Goal: Transaction & Acquisition: Purchase product/service

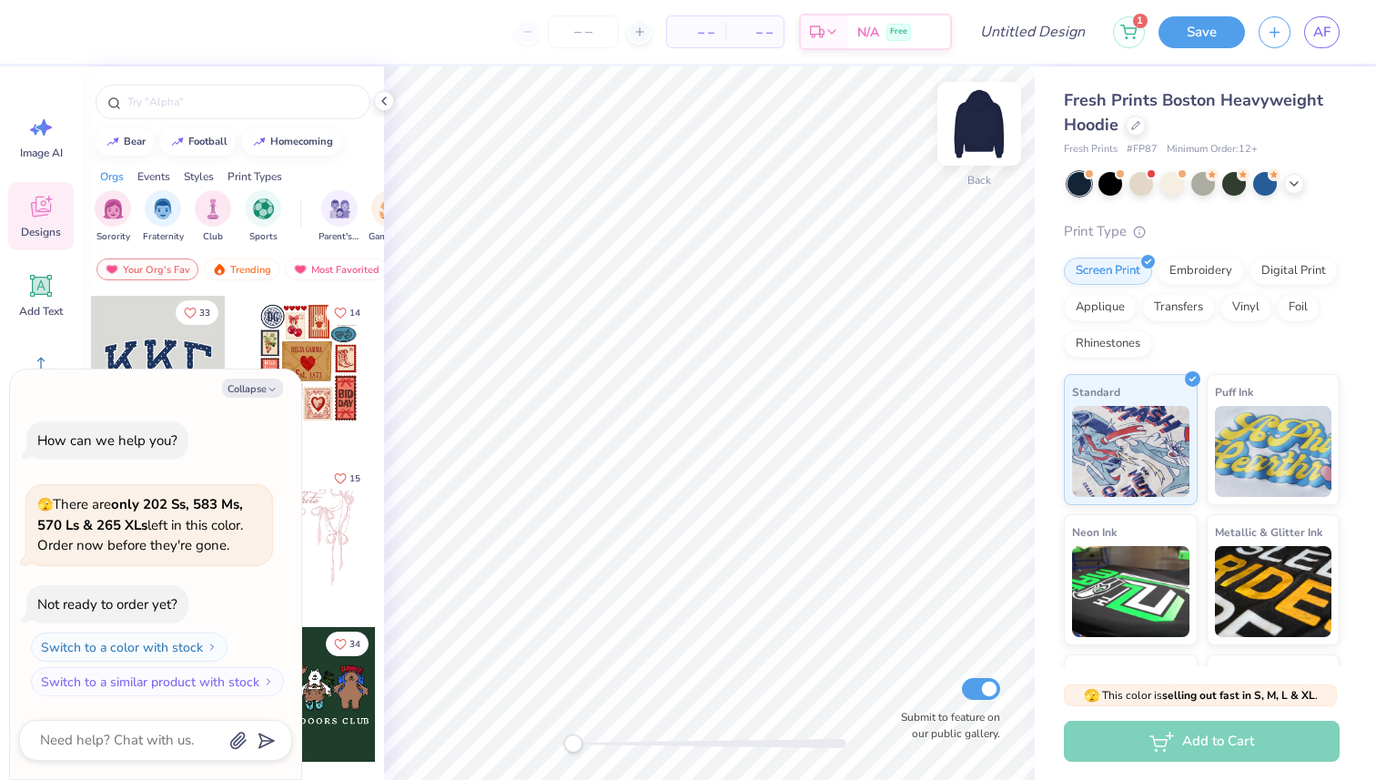
click at [988, 123] on img at bounding box center [979, 123] width 73 height 73
click at [255, 384] on button "Collapse" at bounding box center [252, 388] width 61 height 19
type textarea "x"
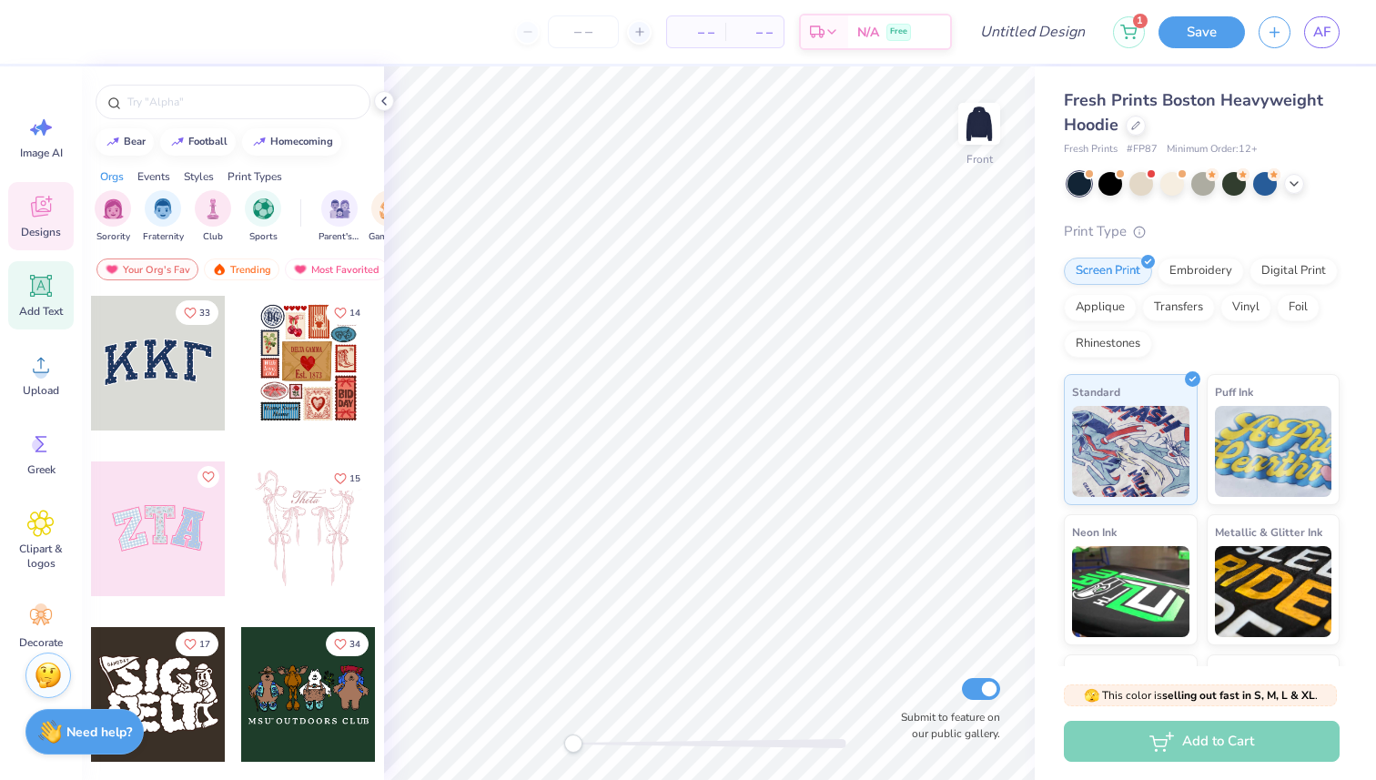
click at [48, 304] on span "Add Text" at bounding box center [41, 311] width 44 height 15
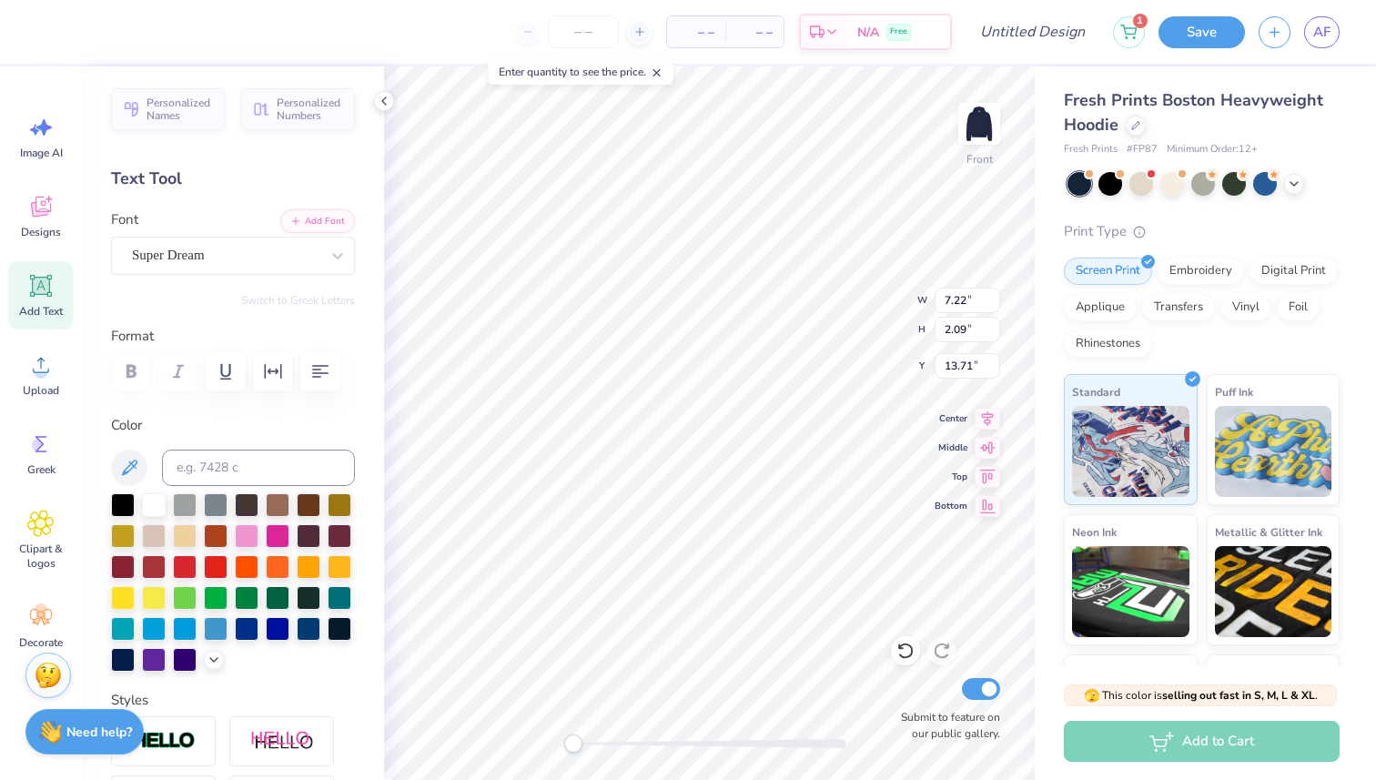
scroll to position [0, 2]
type textarea "WATERSKI TEAM"
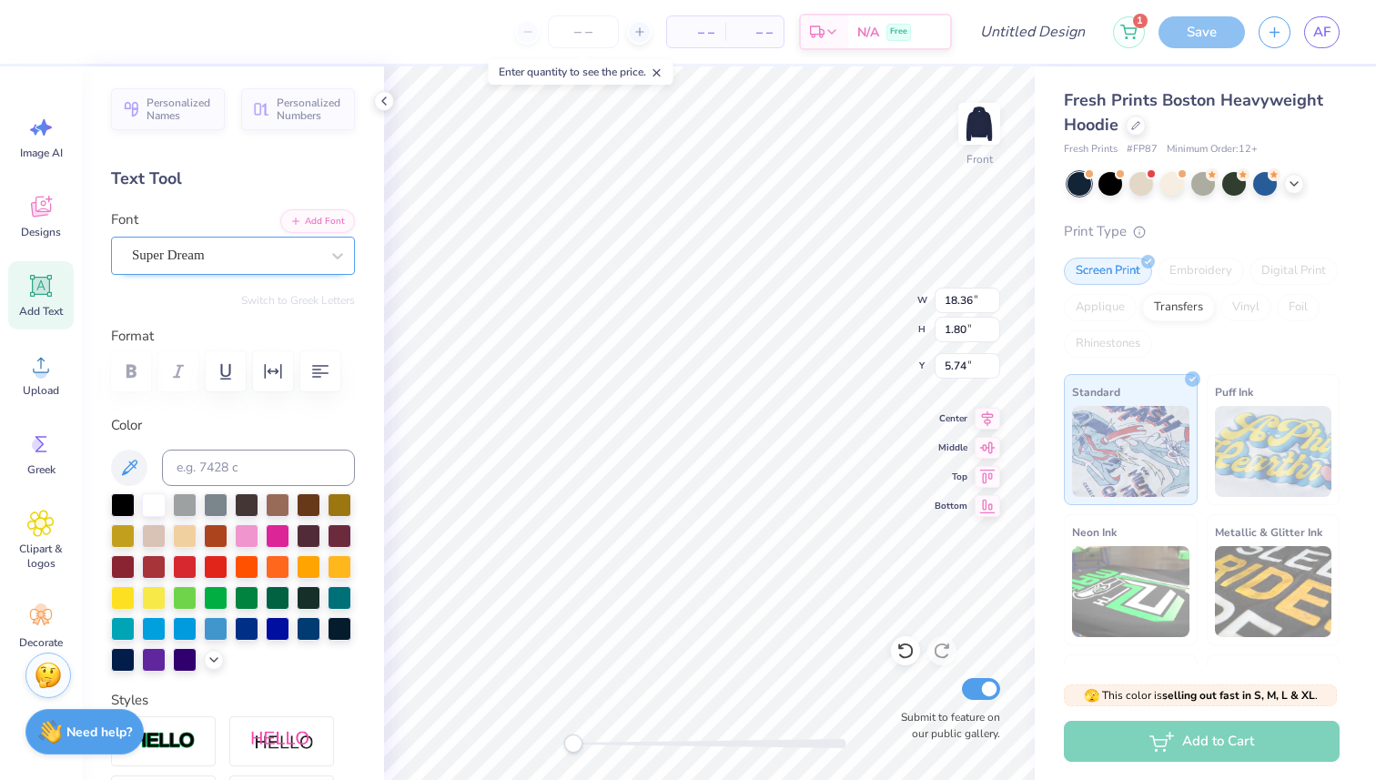
click at [198, 238] on div "Super Dream" at bounding box center [233, 256] width 244 height 38
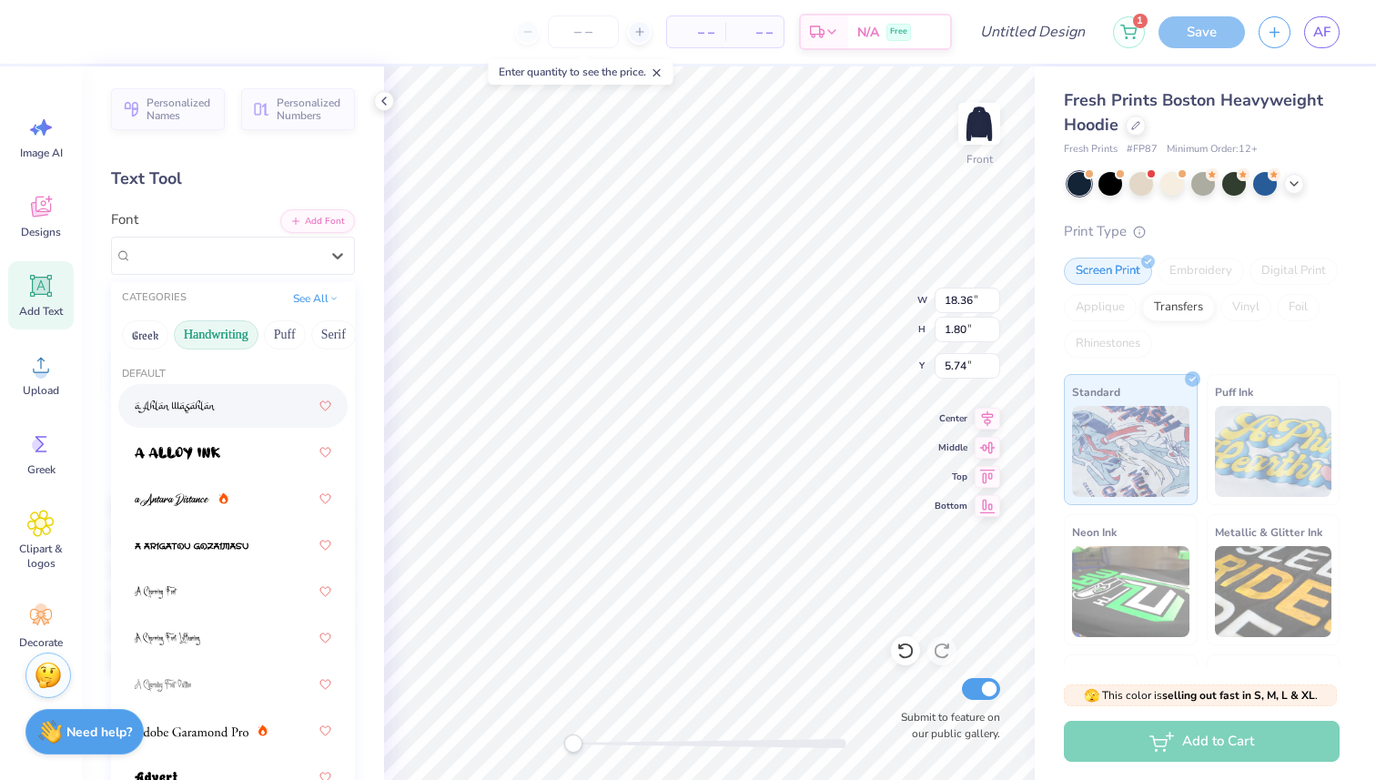
click at [205, 327] on button "Handwriting" at bounding box center [216, 334] width 85 height 29
click at [271, 328] on button "Puff" at bounding box center [285, 334] width 42 height 29
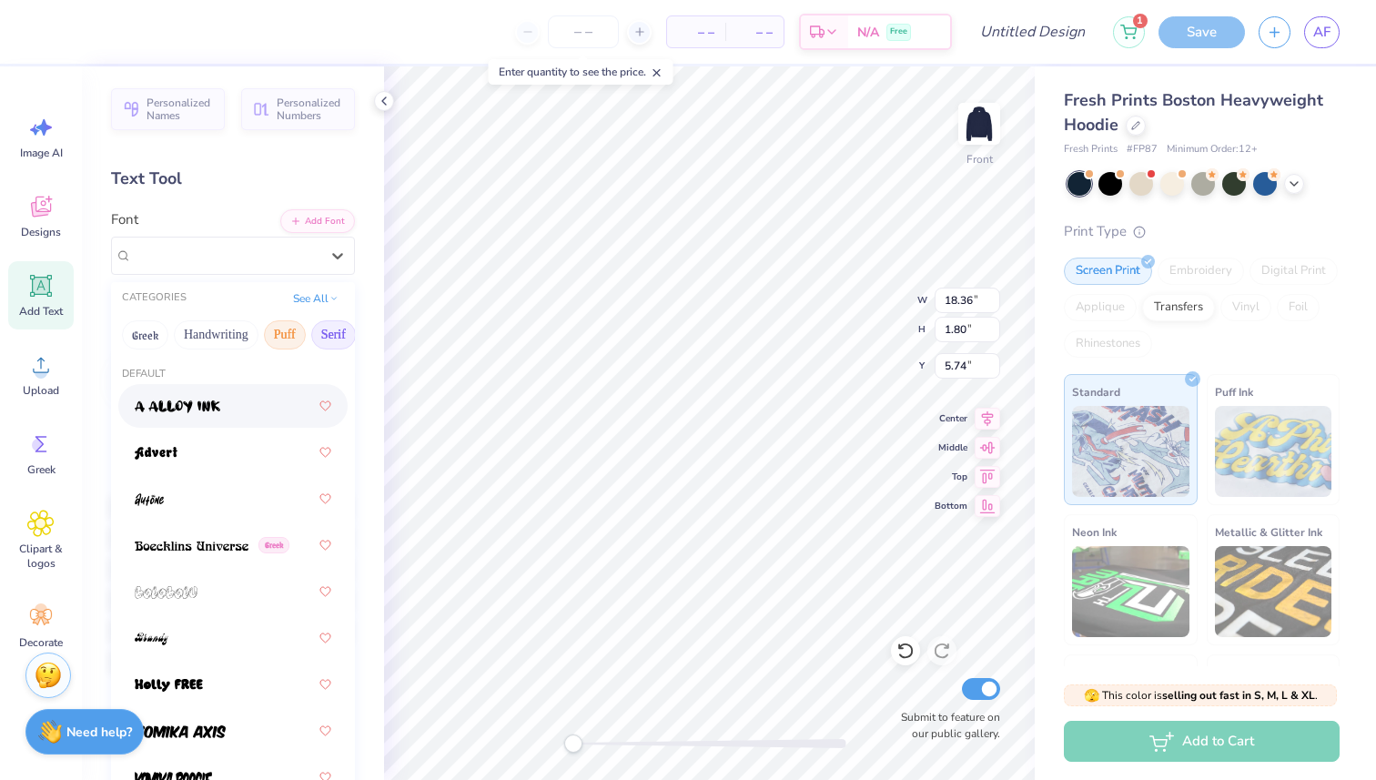
click at [338, 336] on button "Serif" at bounding box center [333, 334] width 45 height 29
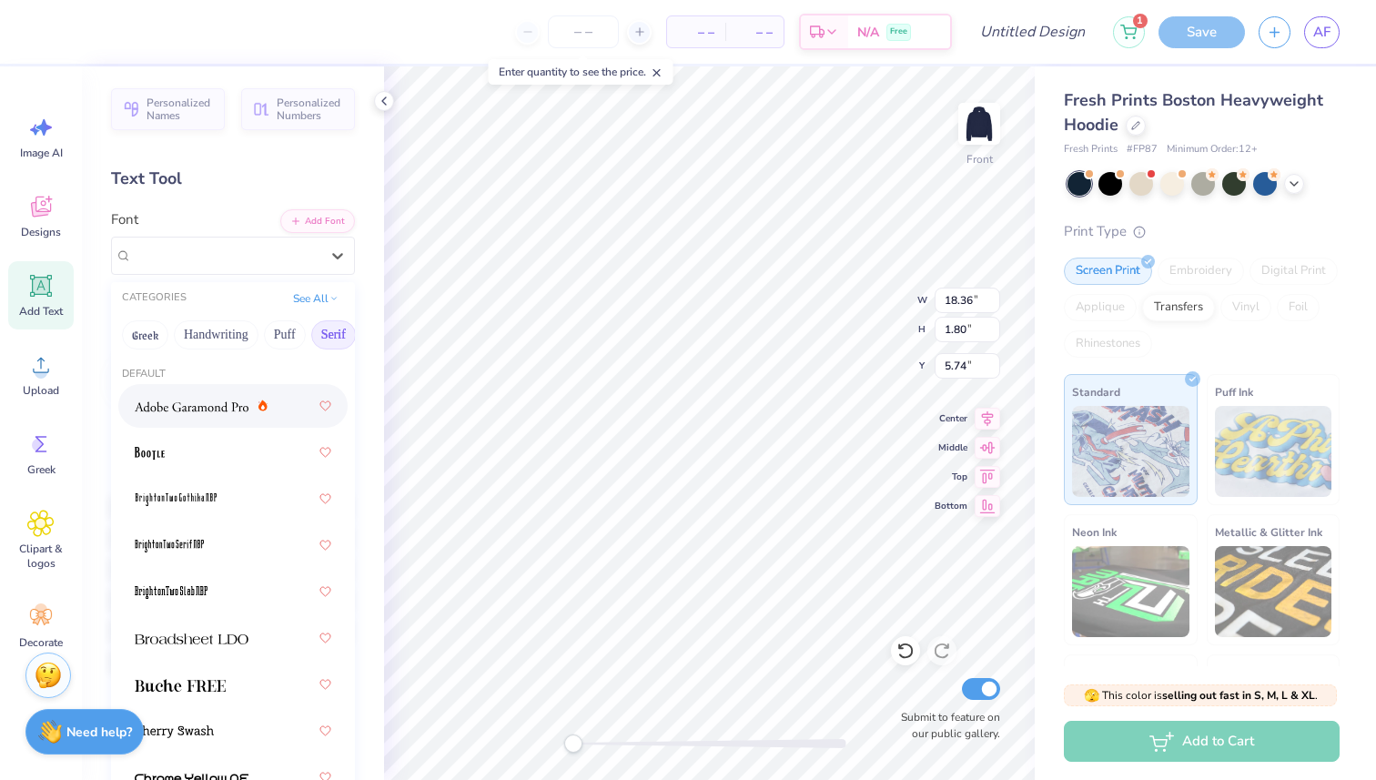
click at [253, 401] on div at bounding box center [201, 406] width 133 height 19
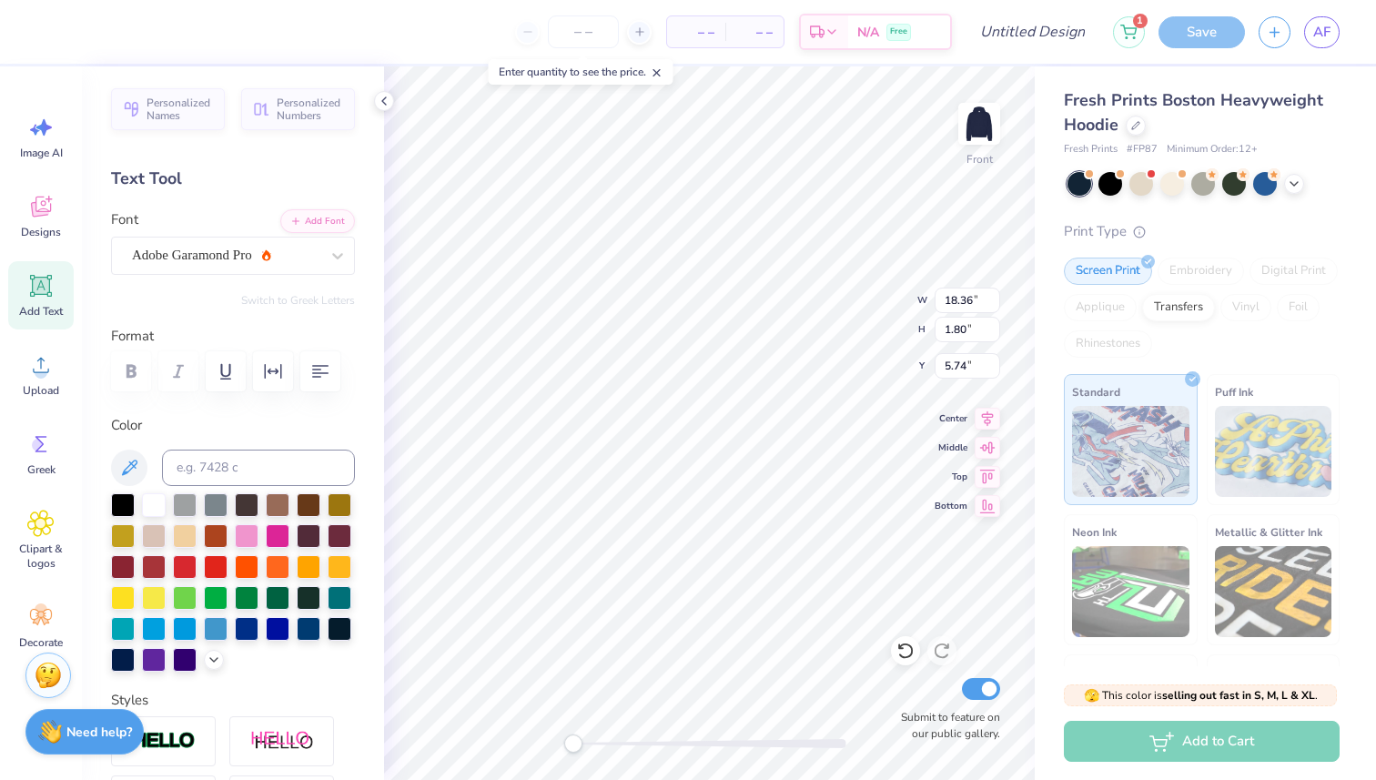
click at [251, 231] on div "Font Adobe Garamond Pro" at bounding box center [233, 242] width 244 height 66
click at [244, 253] on div "Adobe Garamond Pro" at bounding box center [225, 255] width 191 height 28
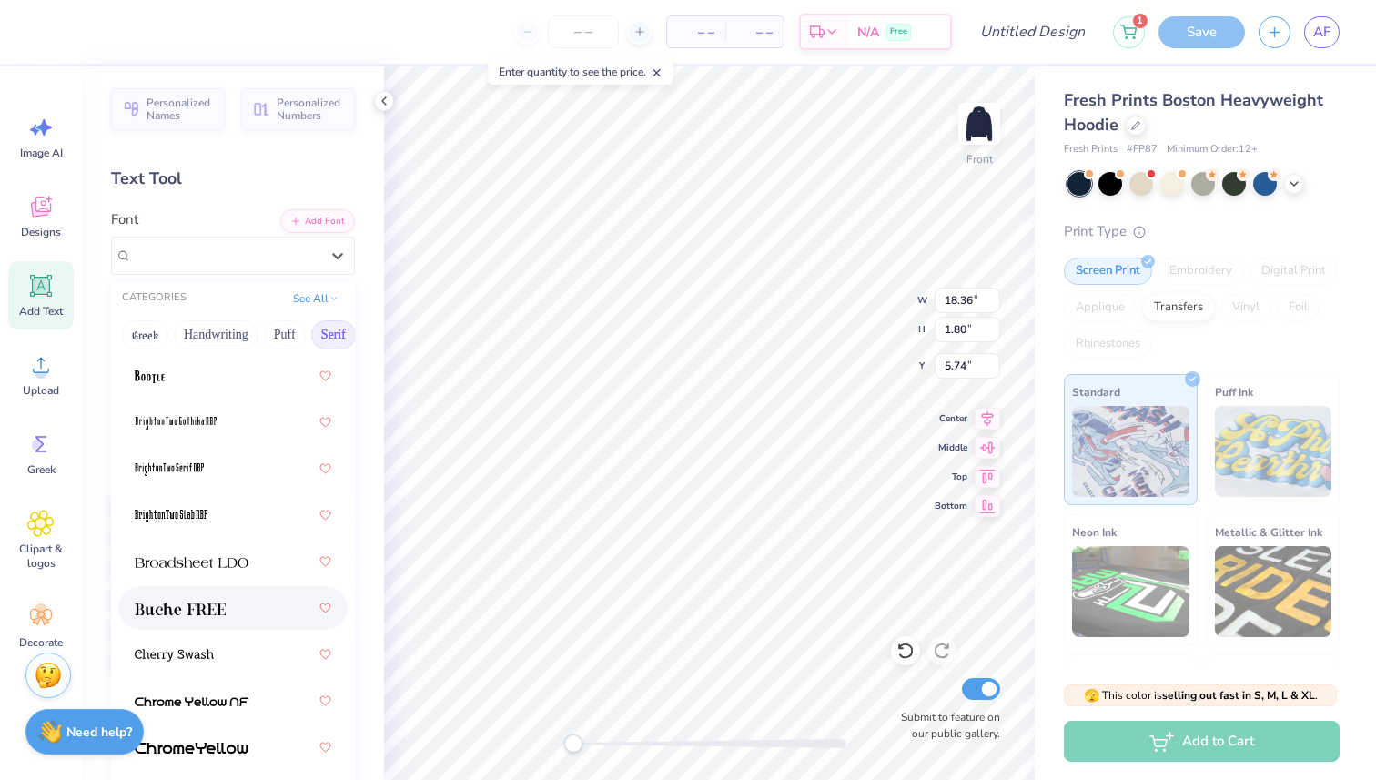
scroll to position [198, 0]
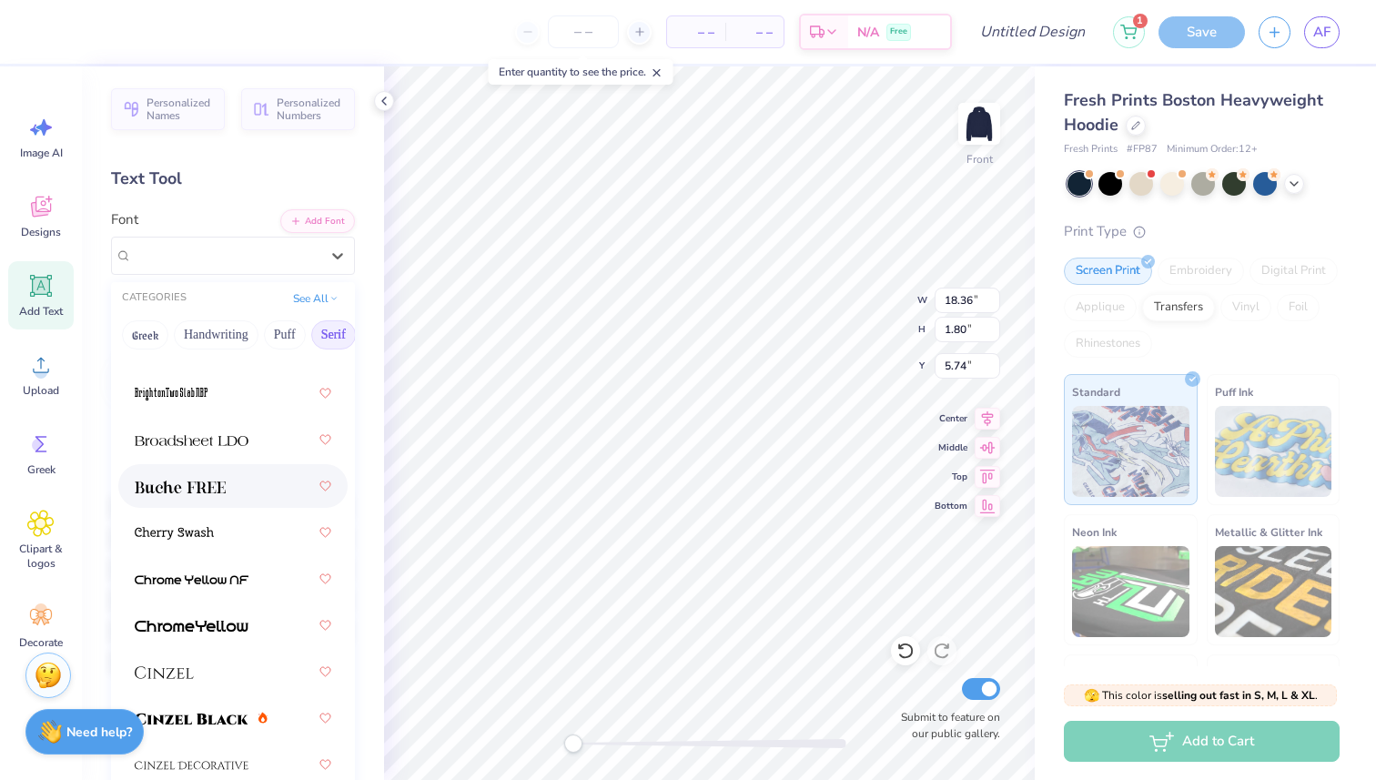
click at [245, 474] on div at bounding box center [233, 486] width 197 height 33
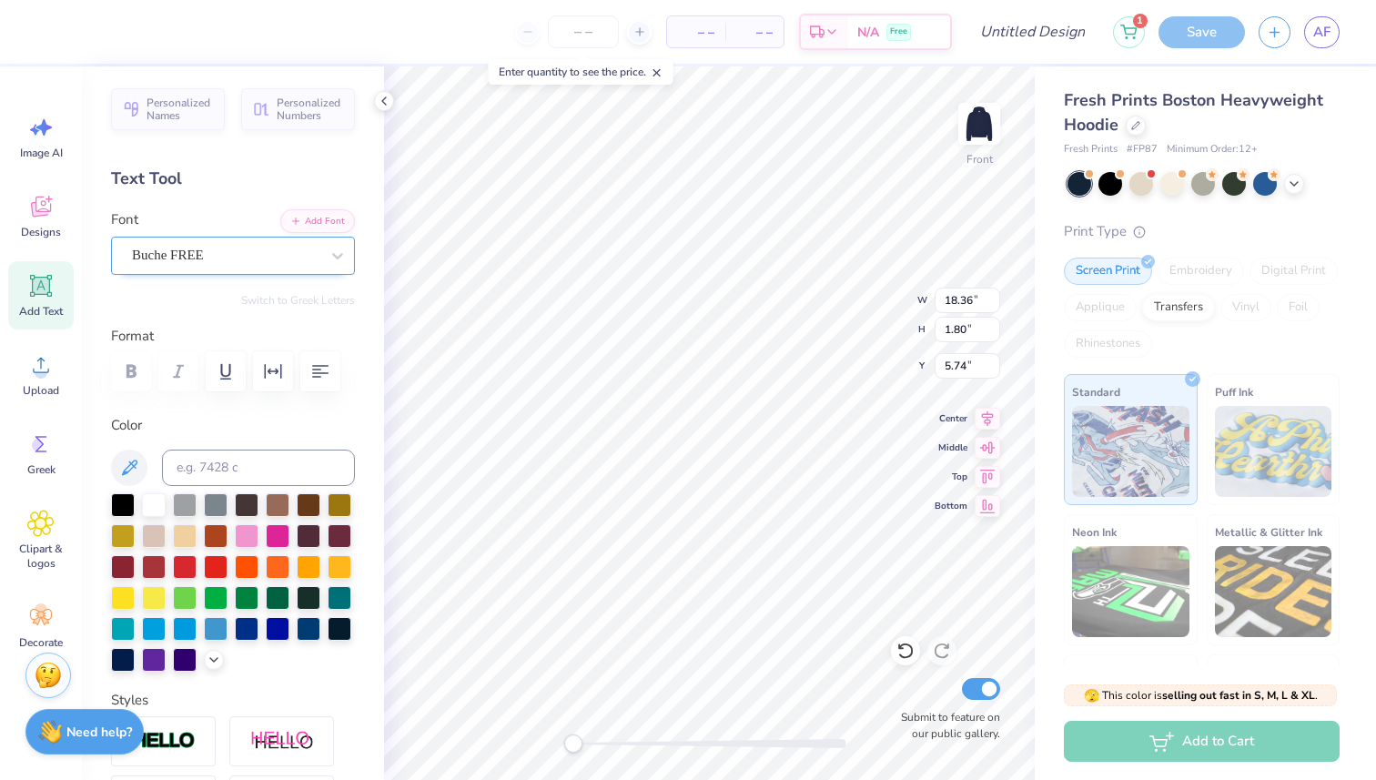
click at [235, 241] on div "Buche FREE" at bounding box center [225, 255] width 191 height 28
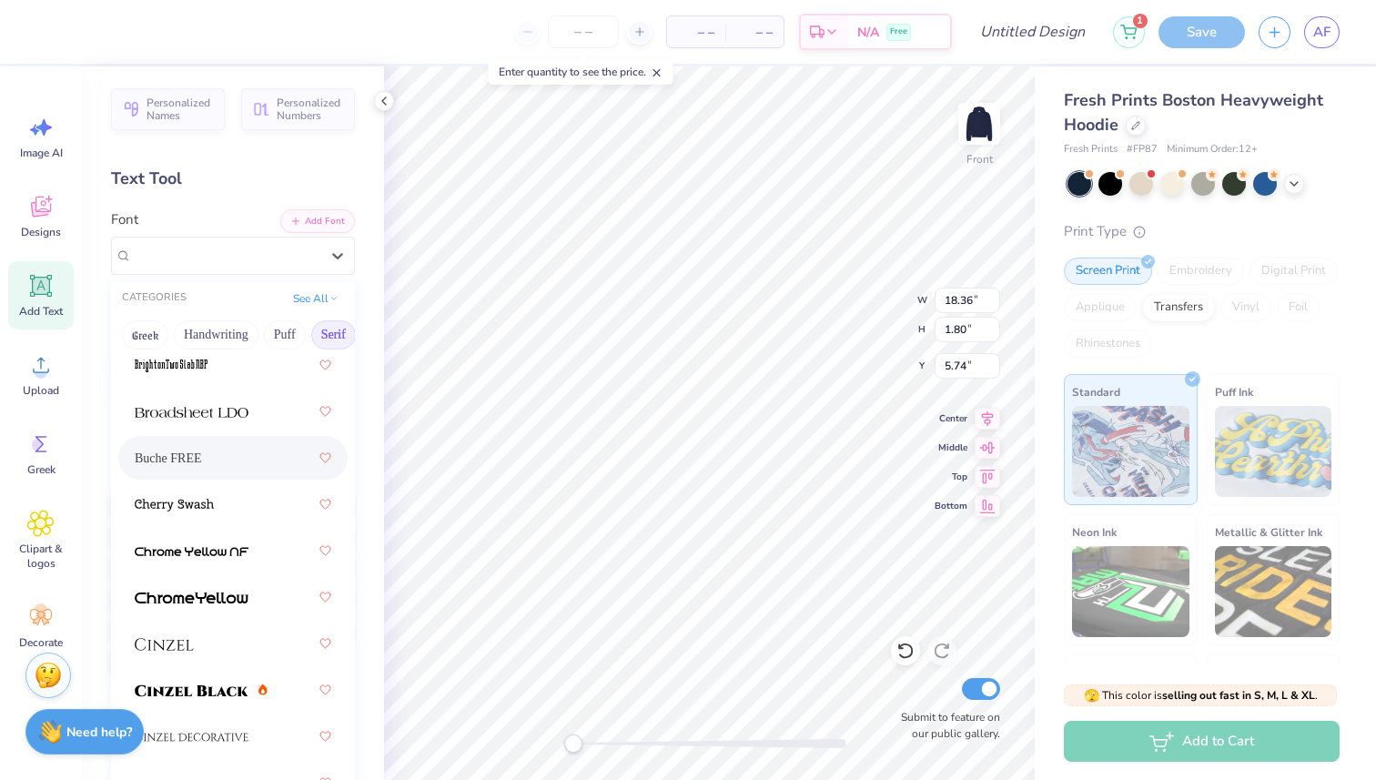
scroll to position [256, 0]
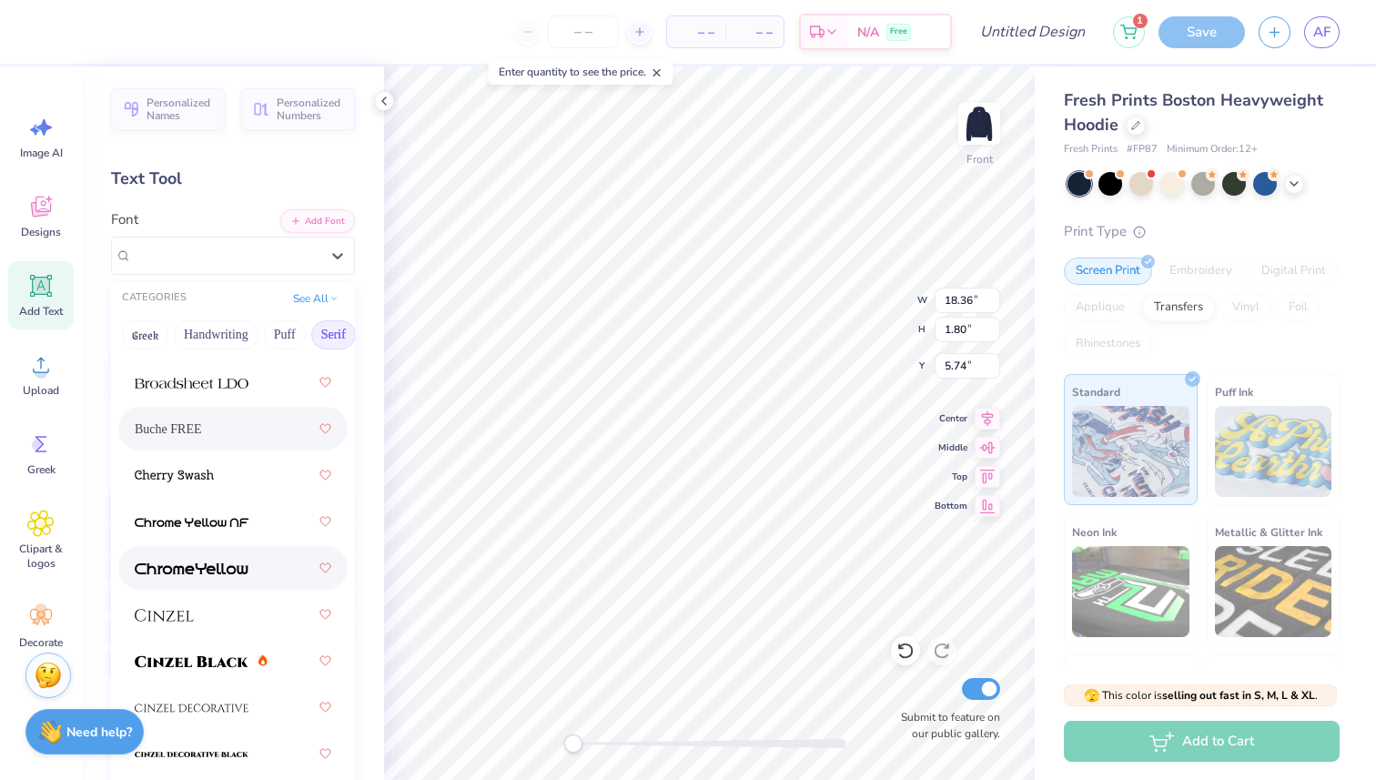
click at [209, 559] on span at bounding box center [192, 568] width 114 height 19
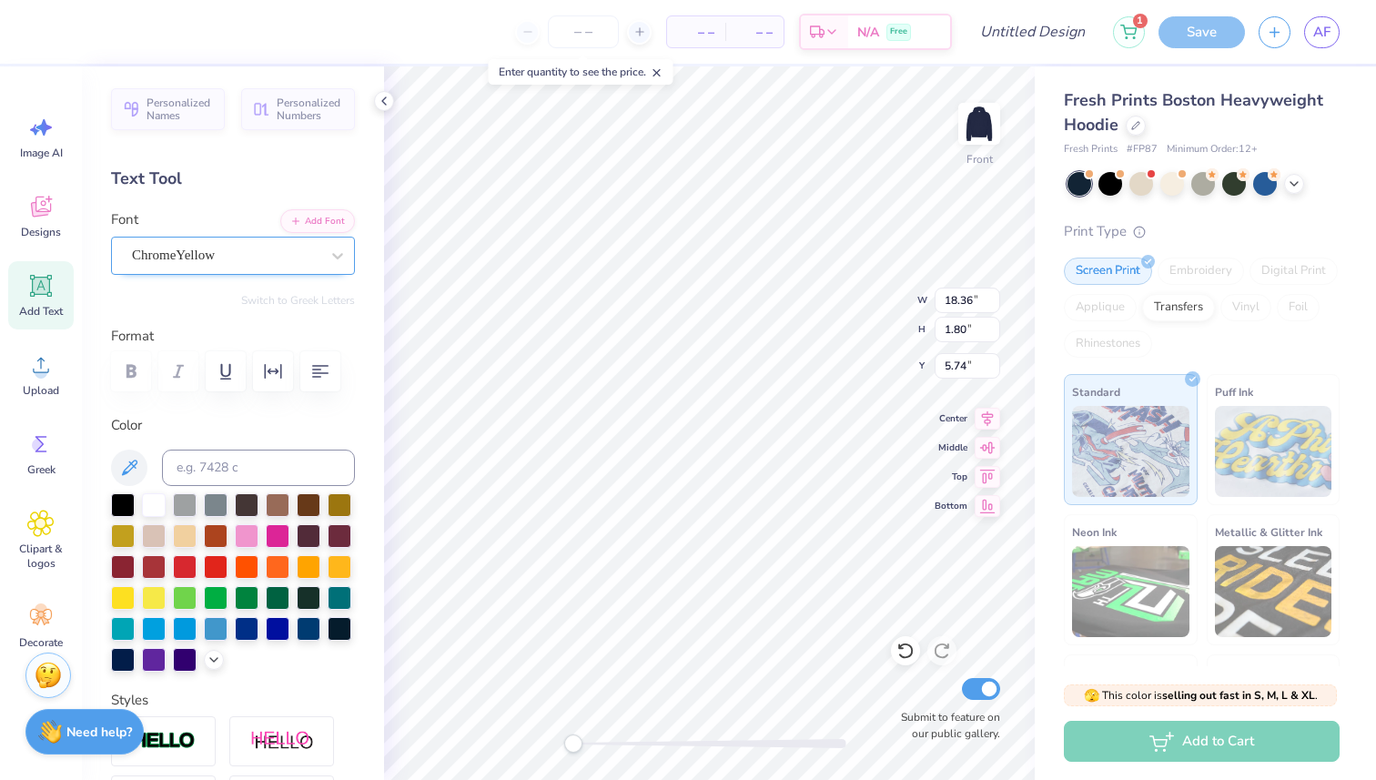
click at [227, 264] on div "ChromeYellow" at bounding box center [225, 255] width 191 height 28
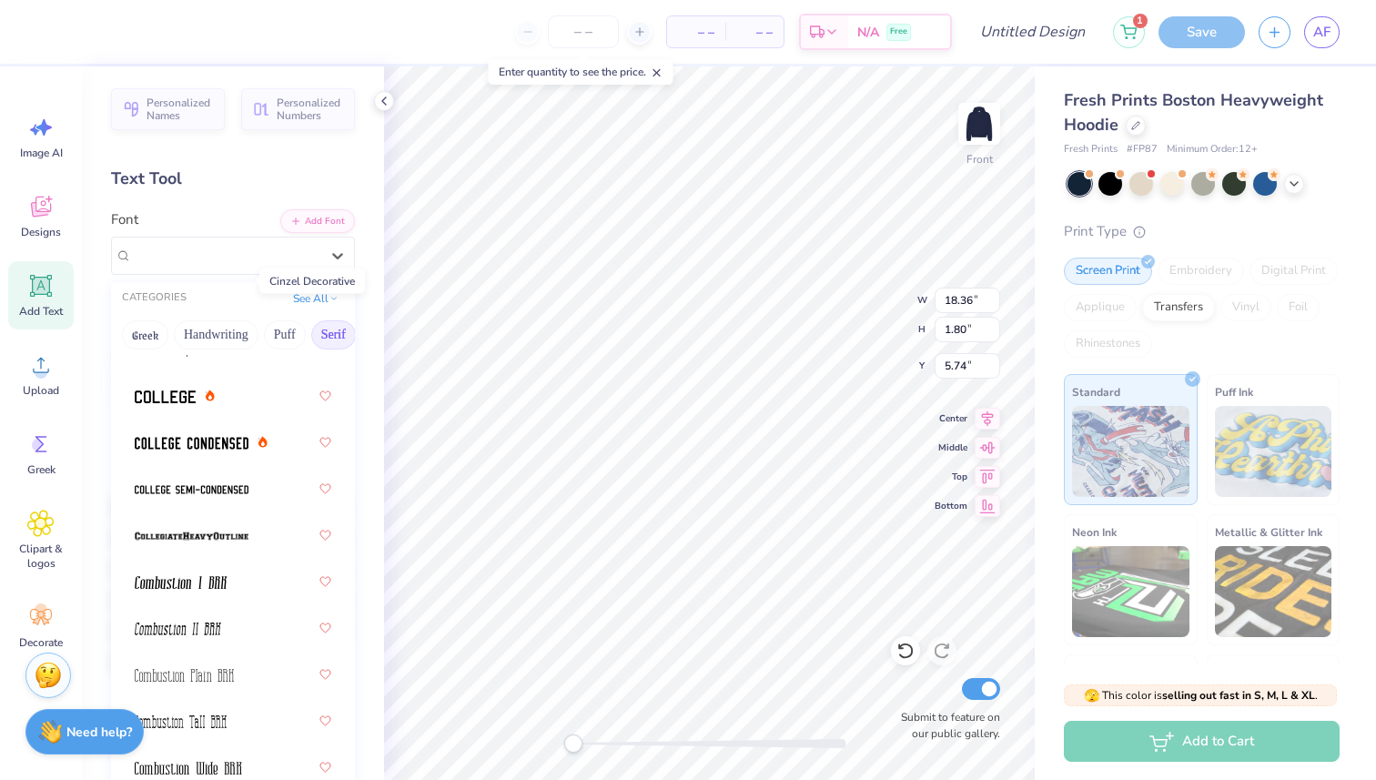
scroll to position [729, 0]
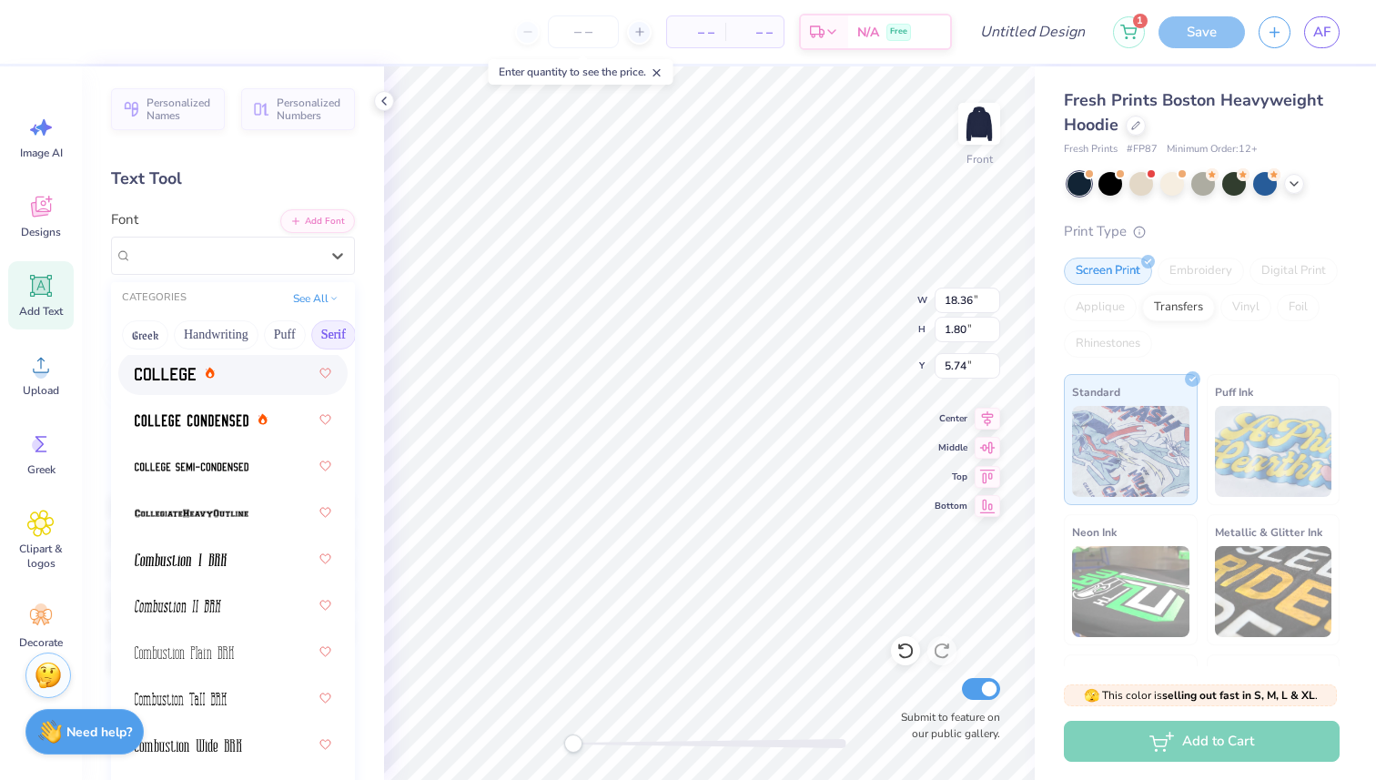
click at [199, 378] on div at bounding box center [175, 373] width 80 height 19
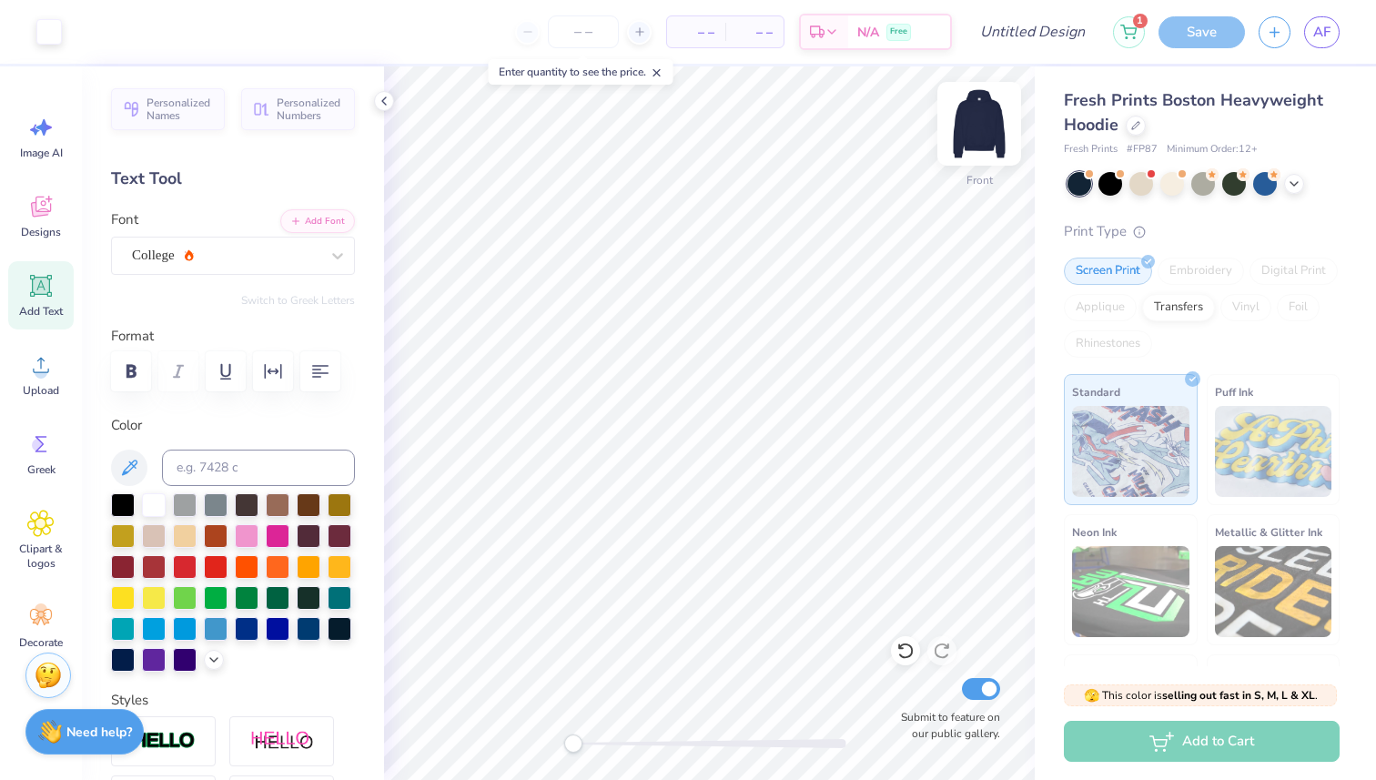
click at [959, 133] on img at bounding box center [979, 123] width 73 height 73
click at [985, 127] on img at bounding box center [979, 123] width 73 height 73
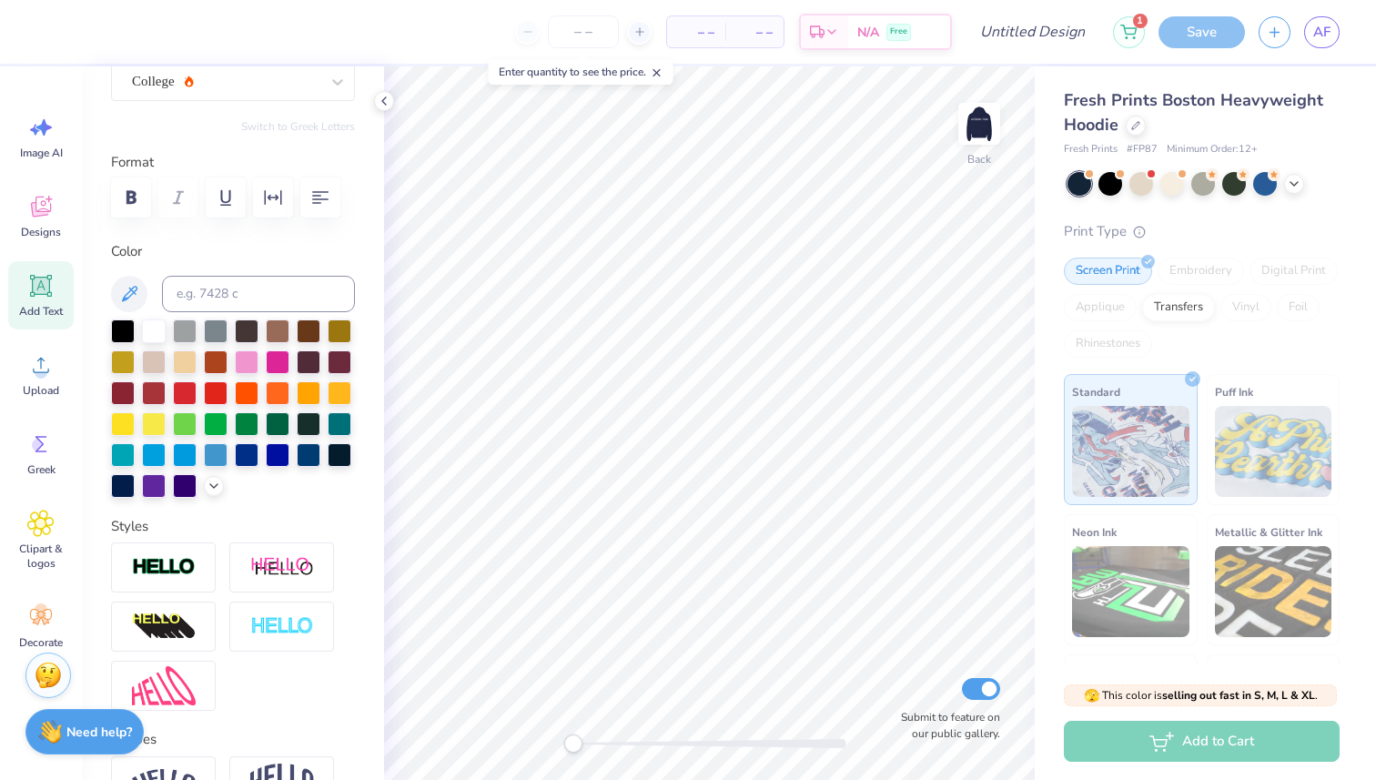
scroll to position [0, 0]
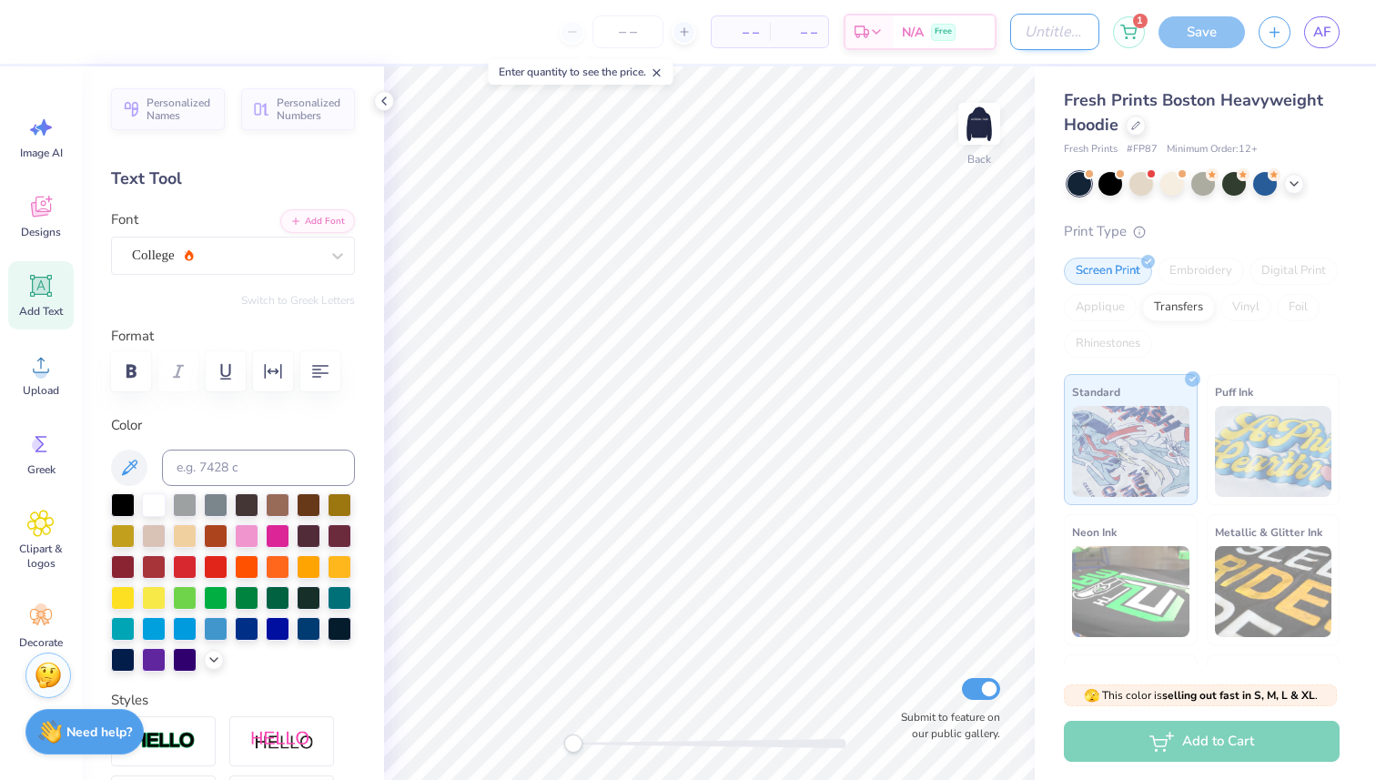
click at [1036, 36] on input "Design Title" at bounding box center [1054, 32] width 89 height 36
type input "waterski team hoodie"
click at [1187, 30] on div "Save" at bounding box center [1201, 32] width 86 height 32
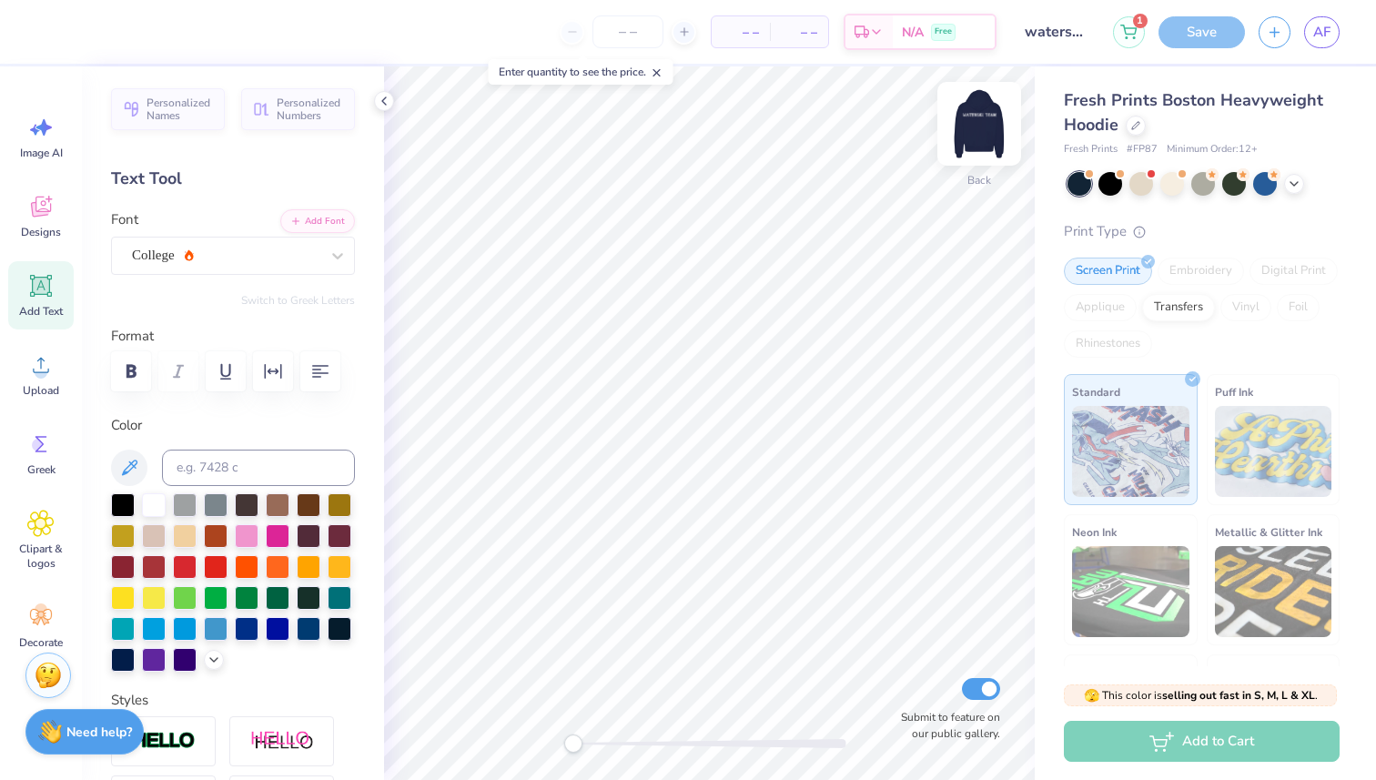
click at [987, 125] on img at bounding box center [979, 123] width 73 height 73
type textarea "x"
type input "6.03"
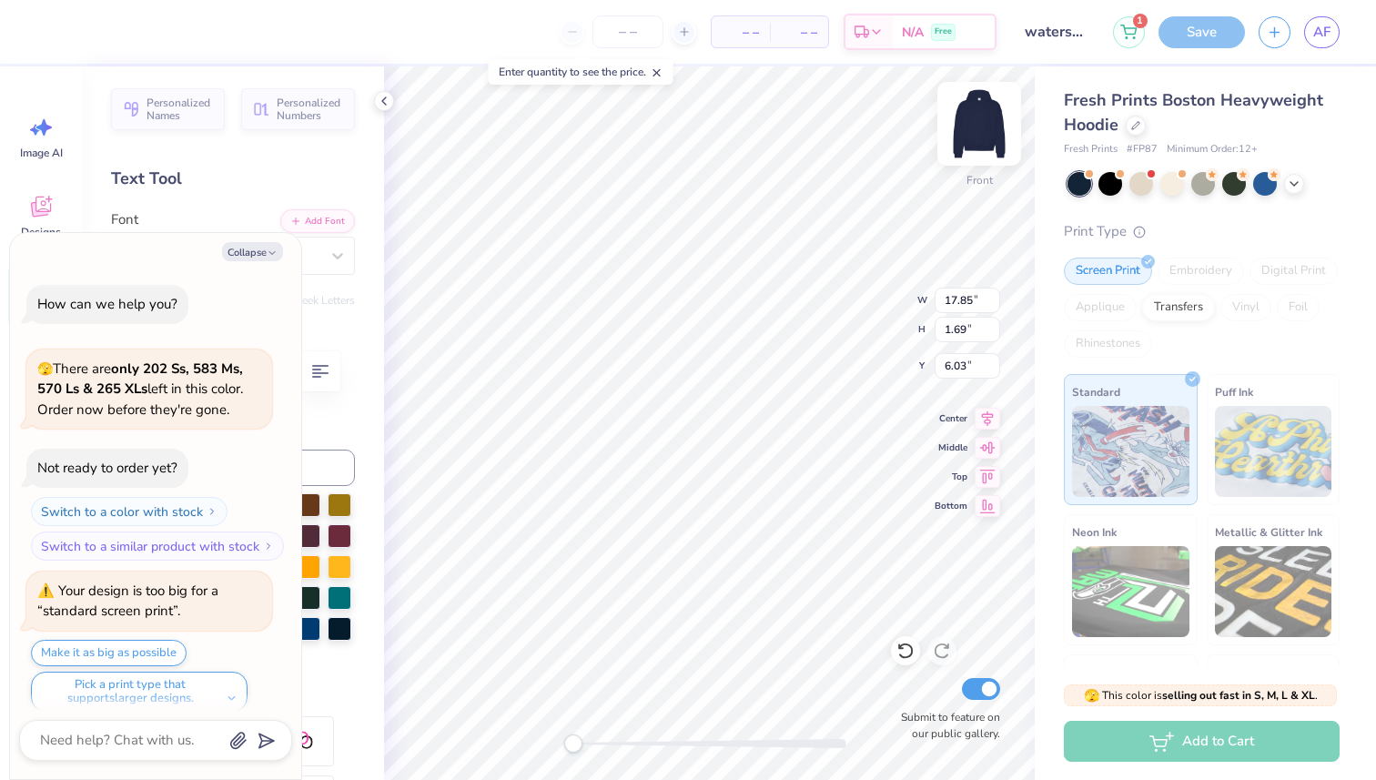
scroll to position [15, 0]
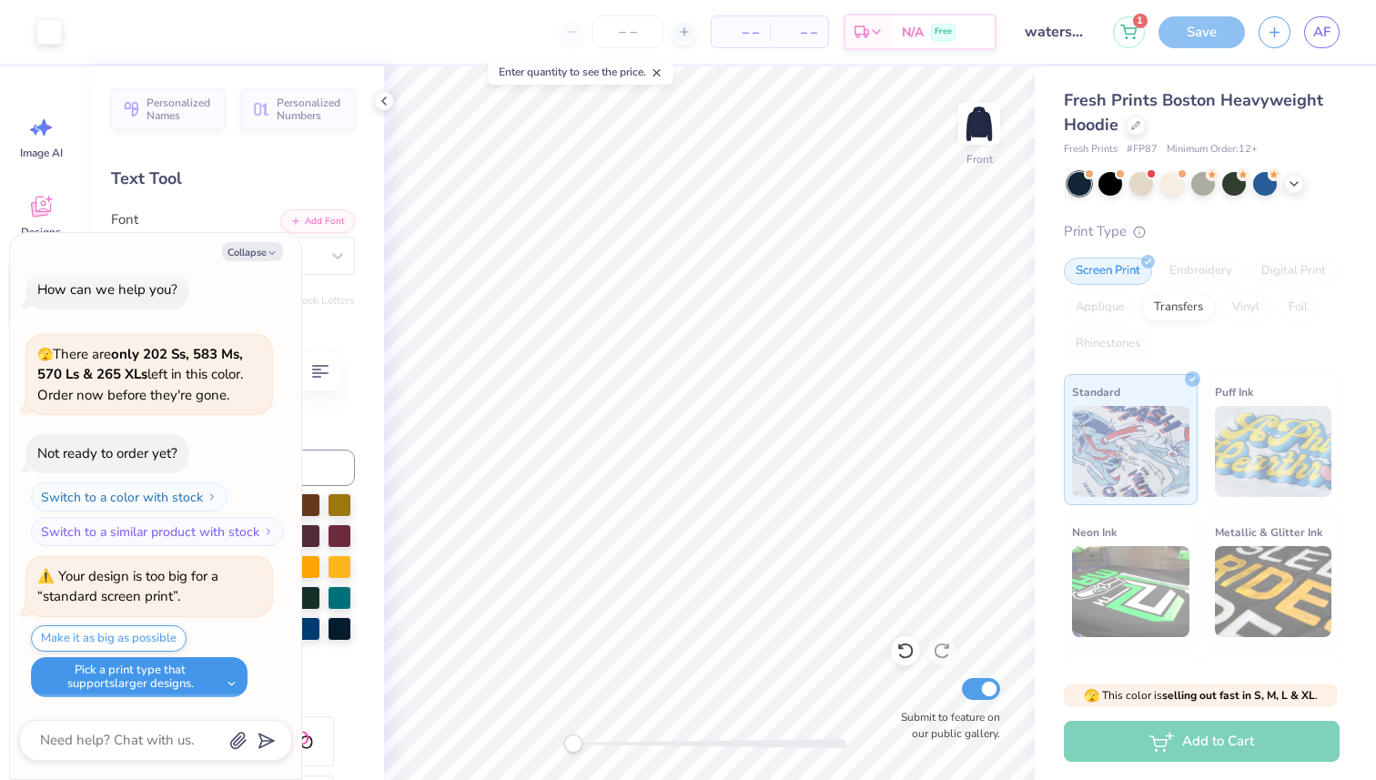
click at [122, 665] on button "Pick a print type that supports larger designs." at bounding box center [139, 677] width 217 height 40
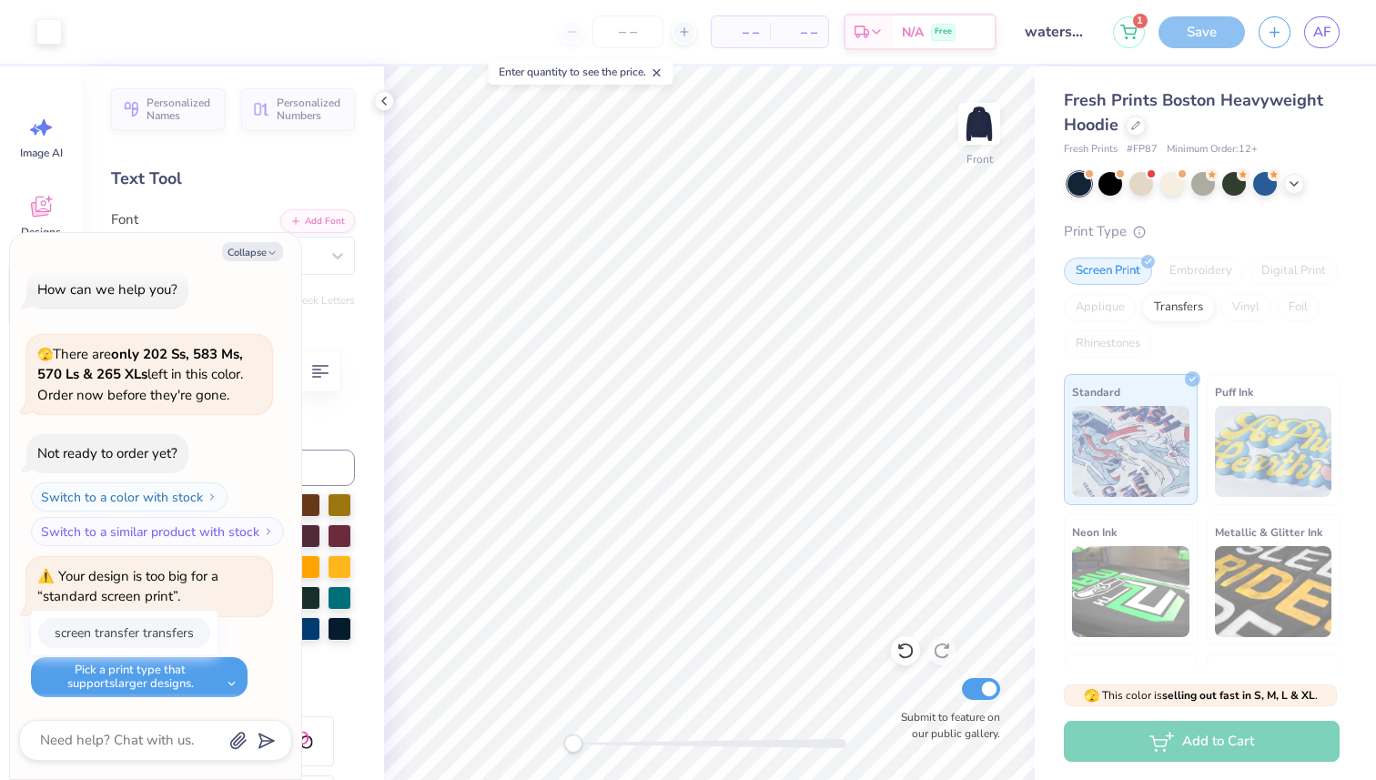
click at [164, 639] on button "screen transfer transfers" at bounding box center [124, 633] width 172 height 30
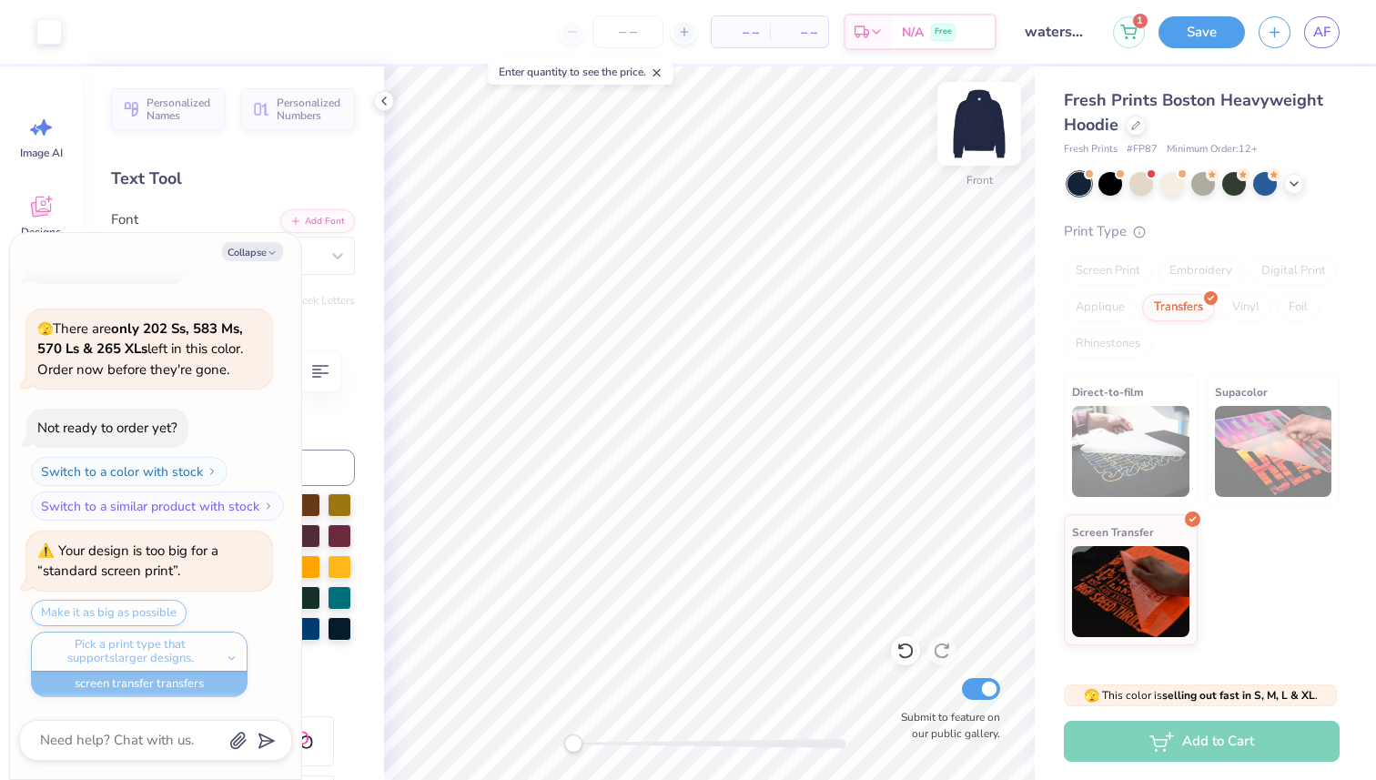
click at [994, 128] on img at bounding box center [979, 123] width 73 height 73
click at [1207, 41] on button "Save" at bounding box center [1201, 30] width 86 height 32
click at [1157, 743] on div "Add to Cart" at bounding box center [1202, 741] width 276 height 41
click at [137, 662] on div "Pick a print type that supports larger designs. screen transfer transfers" at bounding box center [139, 651] width 217 height 40
click at [129, 675] on div "Pick a print type that supports larger designs. screen transfer transfers scree…" at bounding box center [139, 664] width 217 height 66
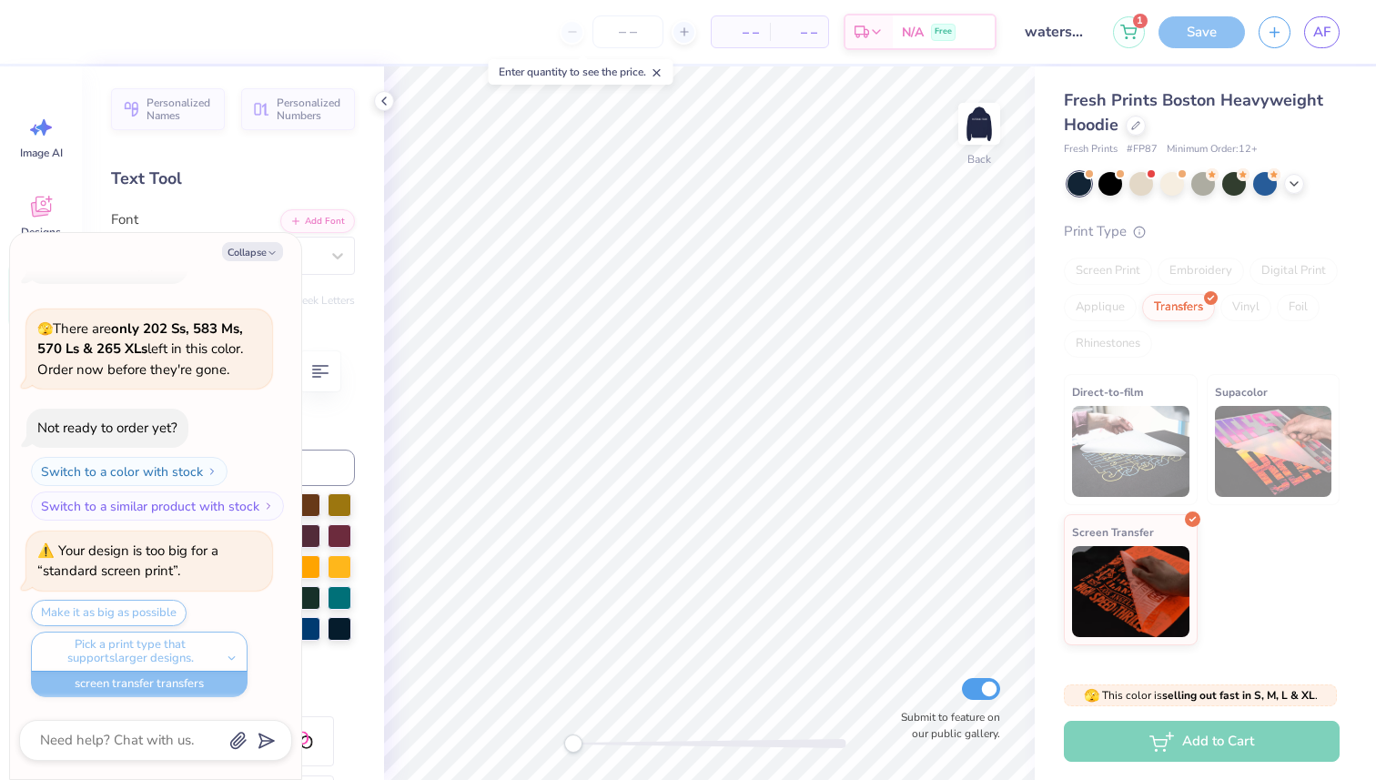
click at [146, 631] on div "Pick a print type that supports larger designs. screen transfer transfers" at bounding box center [139, 651] width 217 height 40
click at [628, 45] on input "number" at bounding box center [627, 31] width 71 height 33
click at [1202, 32] on div "Save" at bounding box center [1201, 32] width 86 height 32
click at [1318, 30] on span "AF" at bounding box center [1321, 32] width 17 height 21
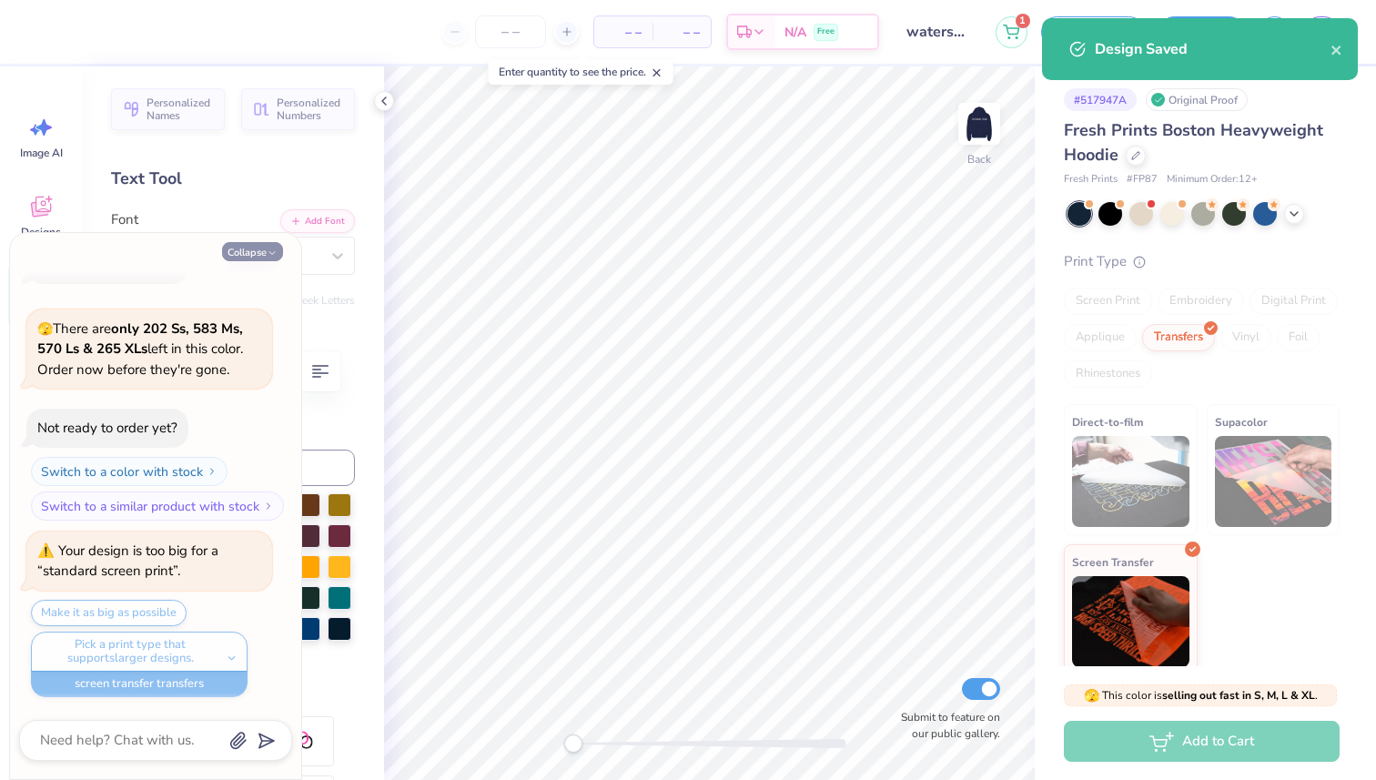
click at [252, 244] on button "Collapse" at bounding box center [252, 251] width 61 height 19
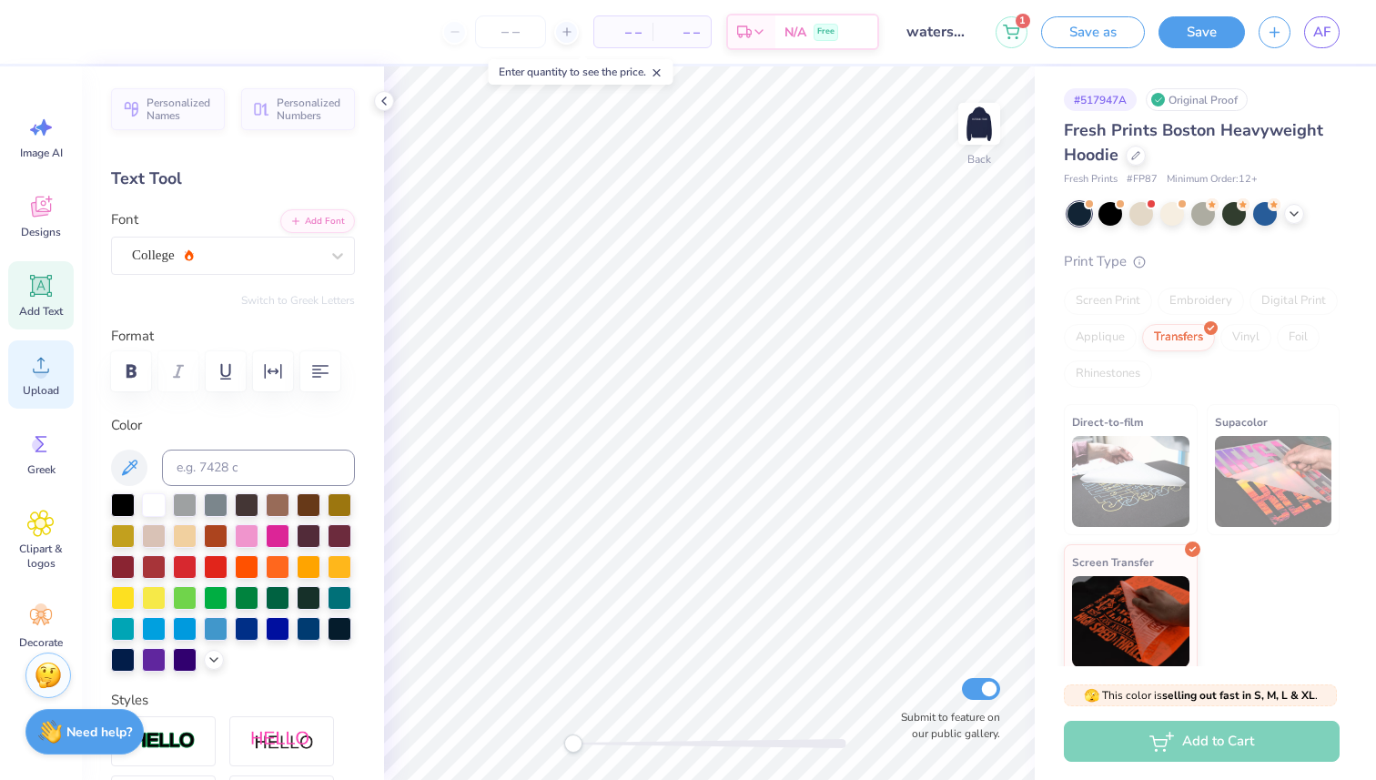
click at [42, 365] on icon at bounding box center [40, 364] width 27 height 27
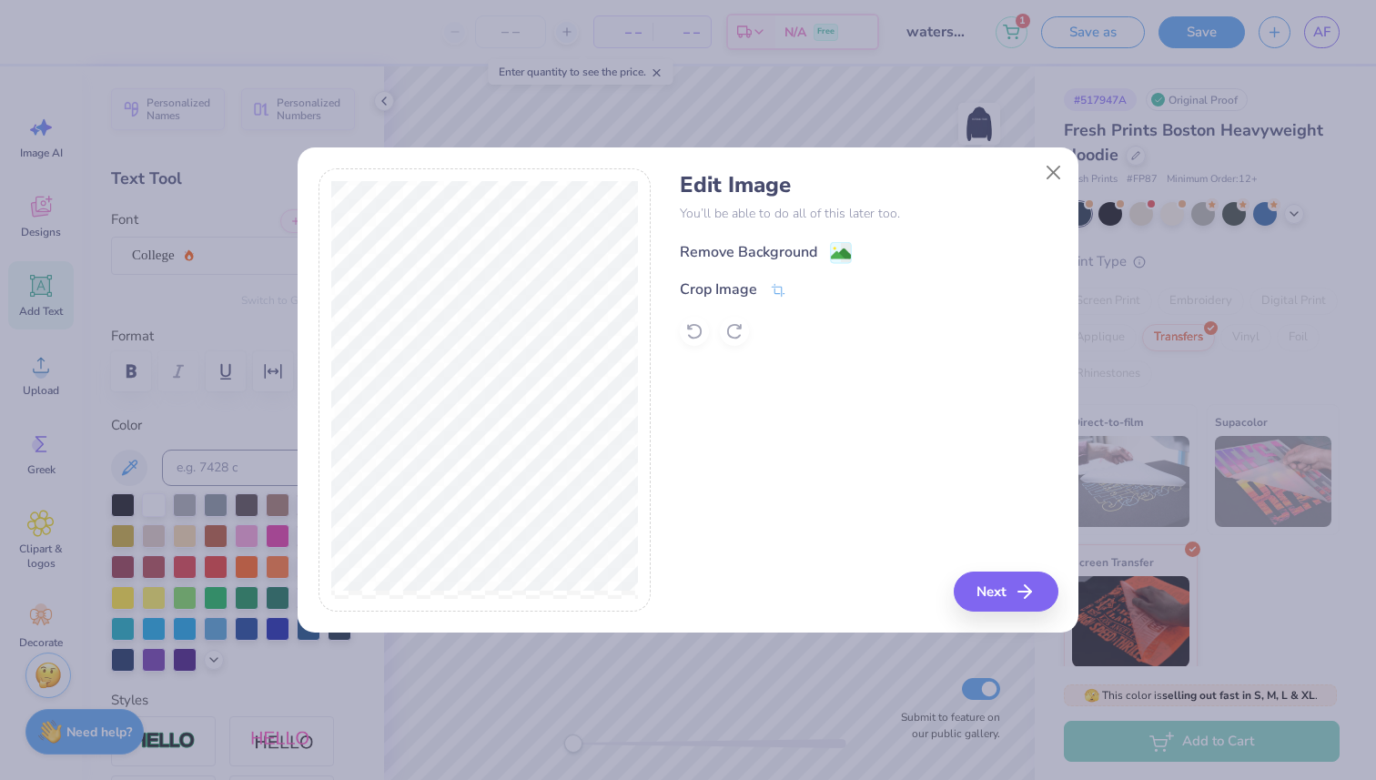
click at [743, 249] on div "Remove Background" at bounding box center [748, 252] width 137 height 22
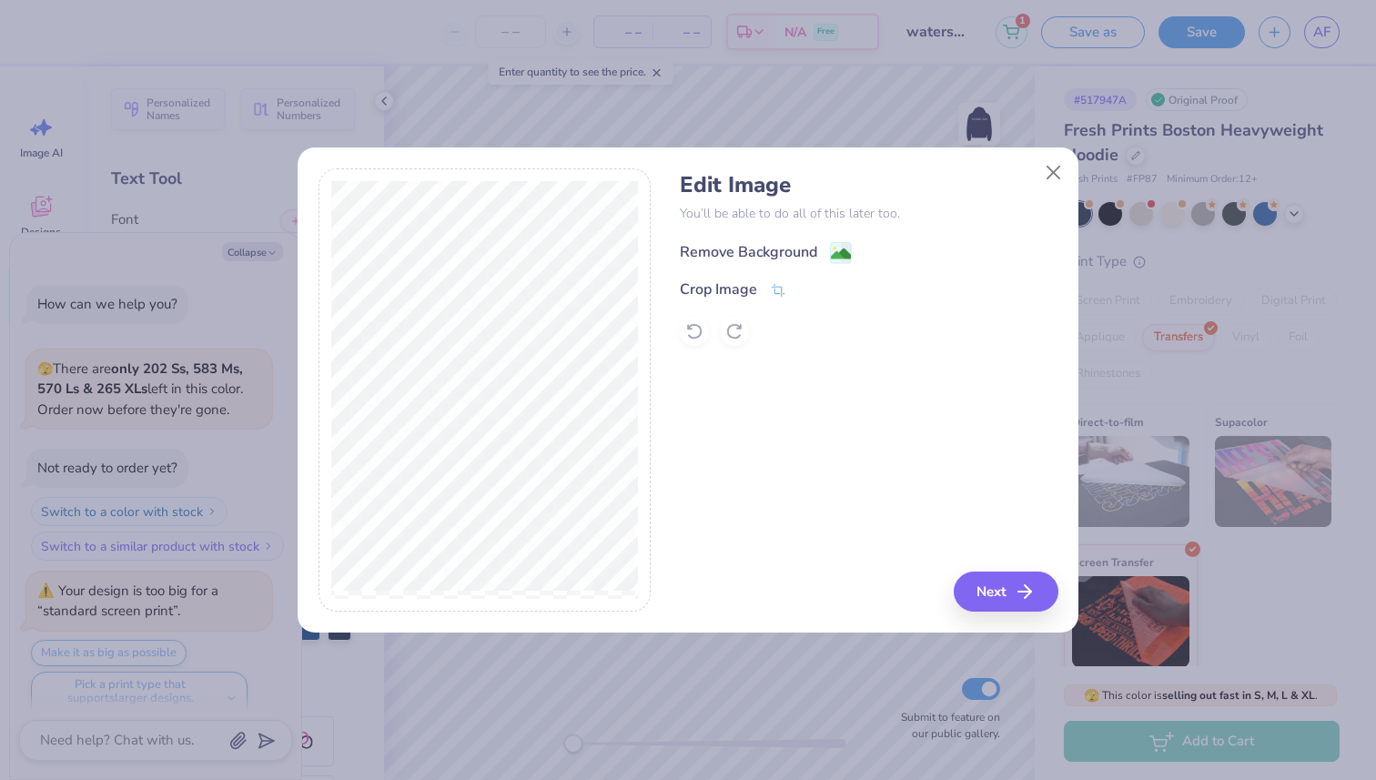
scroll to position [110, 0]
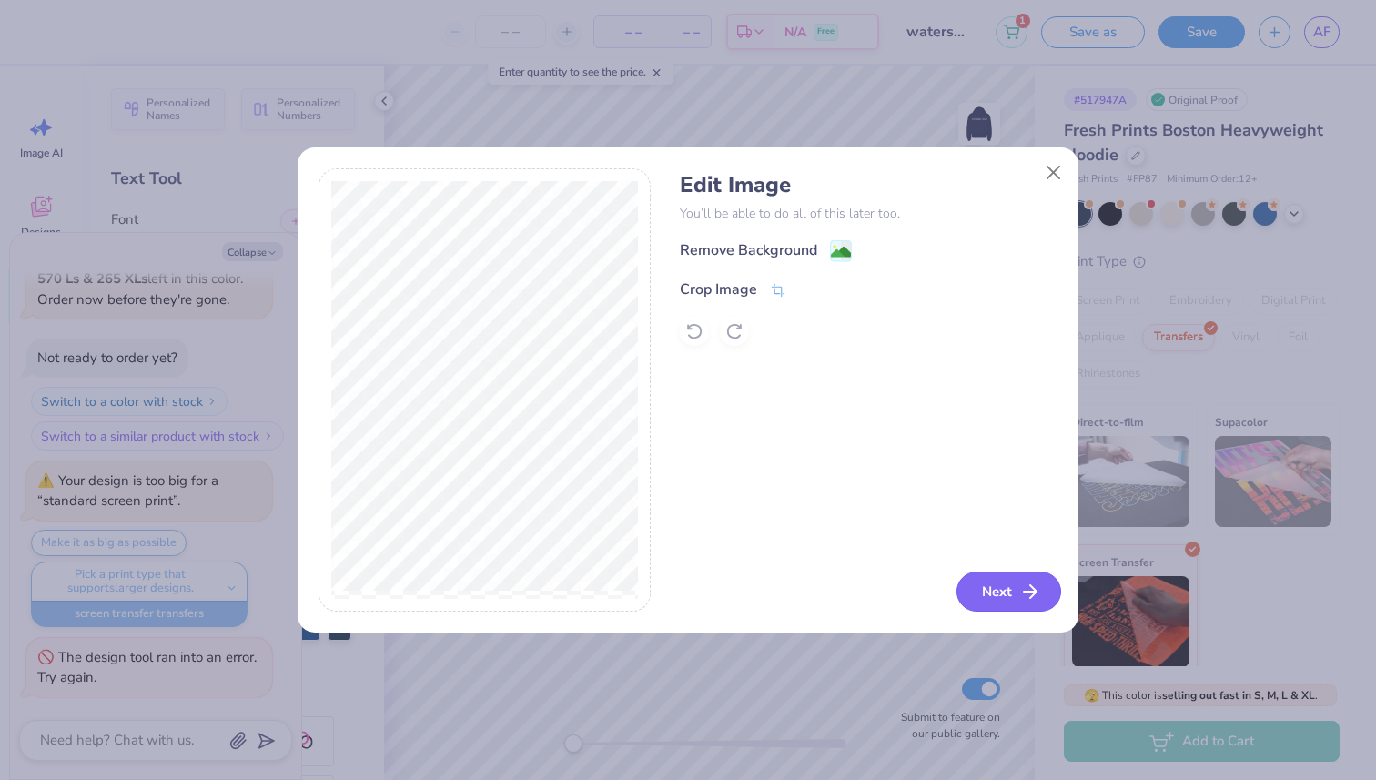
click at [985, 588] on button "Next" at bounding box center [1008, 591] width 105 height 40
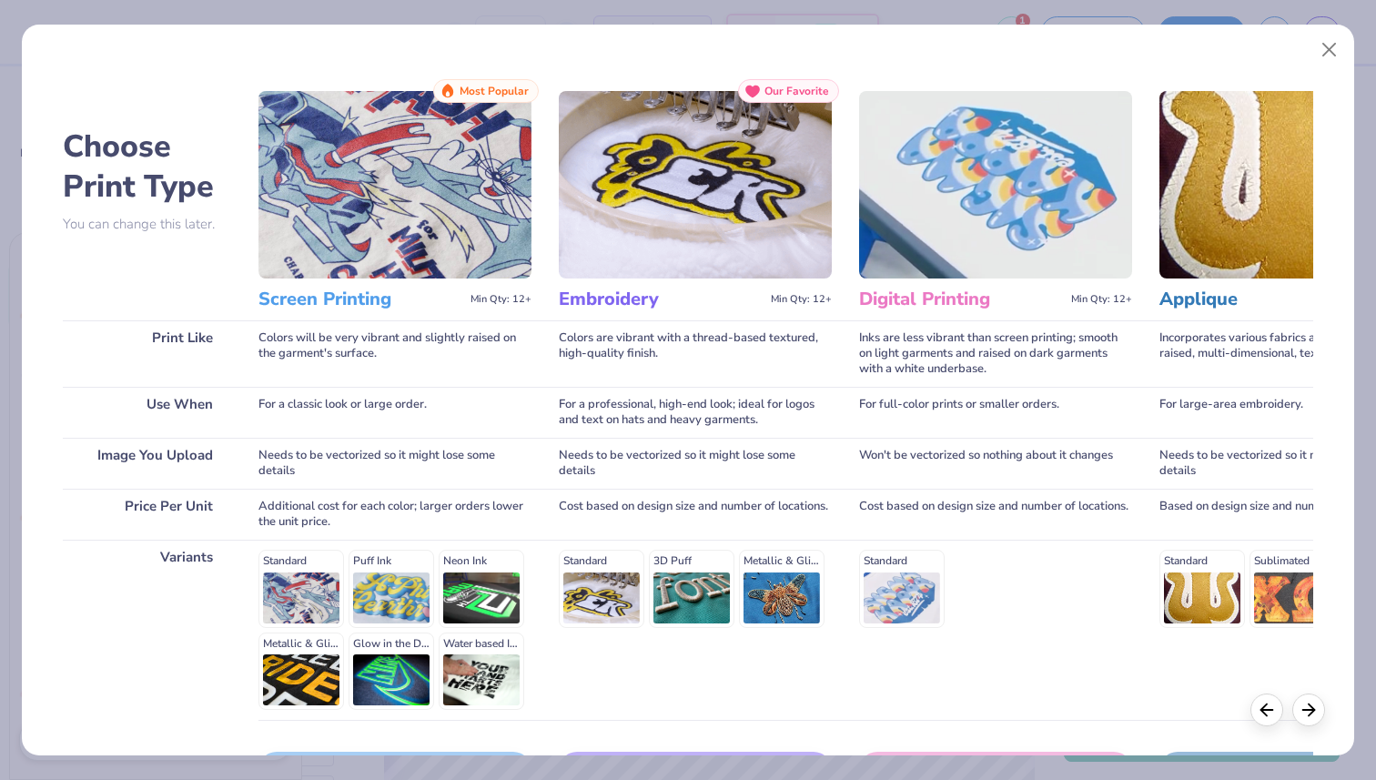
click at [338, 308] on h3 "Screen Printing" at bounding box center [360, 300] width 205 height 24
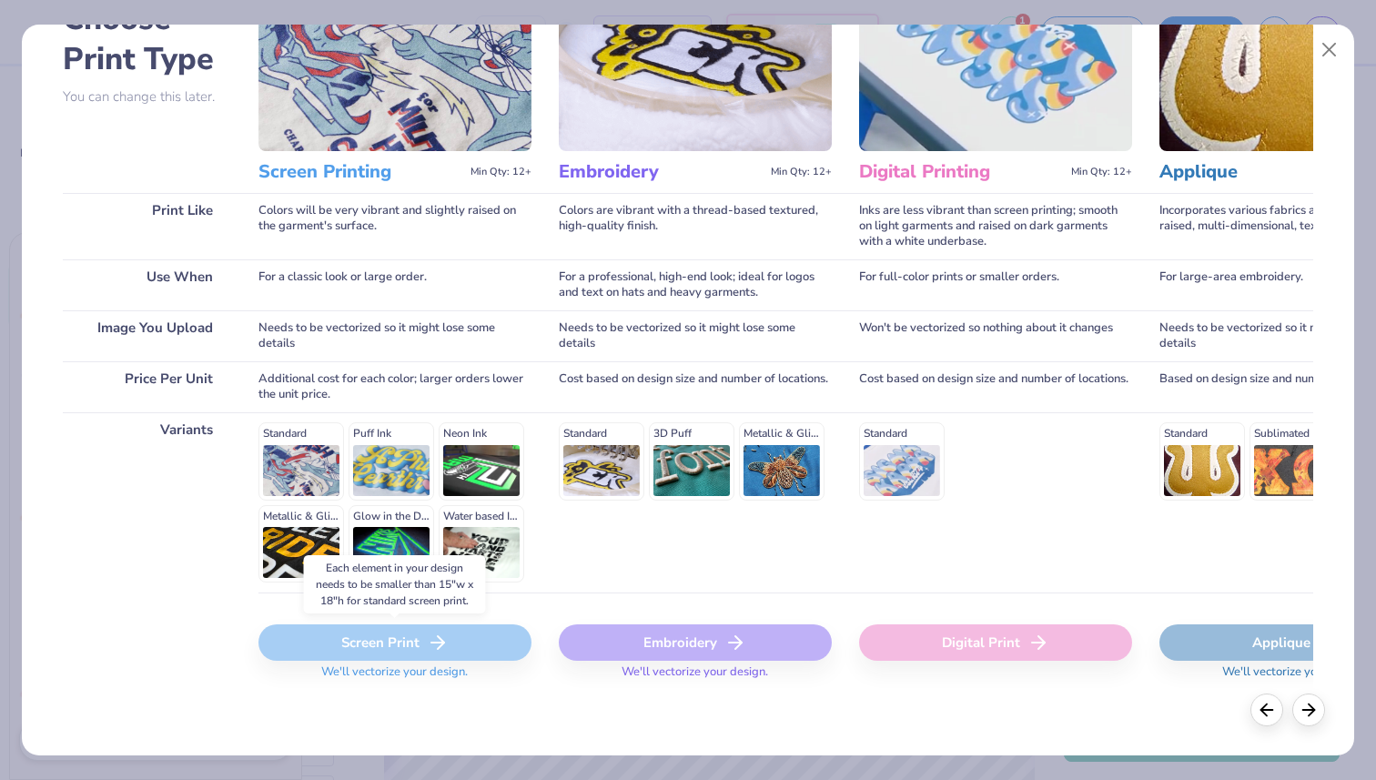
click at [359, 643] on div "Screen Print" at bounding box center [394, 642] width 273 height 36
click at [1308, 716] on div at bounding box center [1308, 707] width 33 height 33
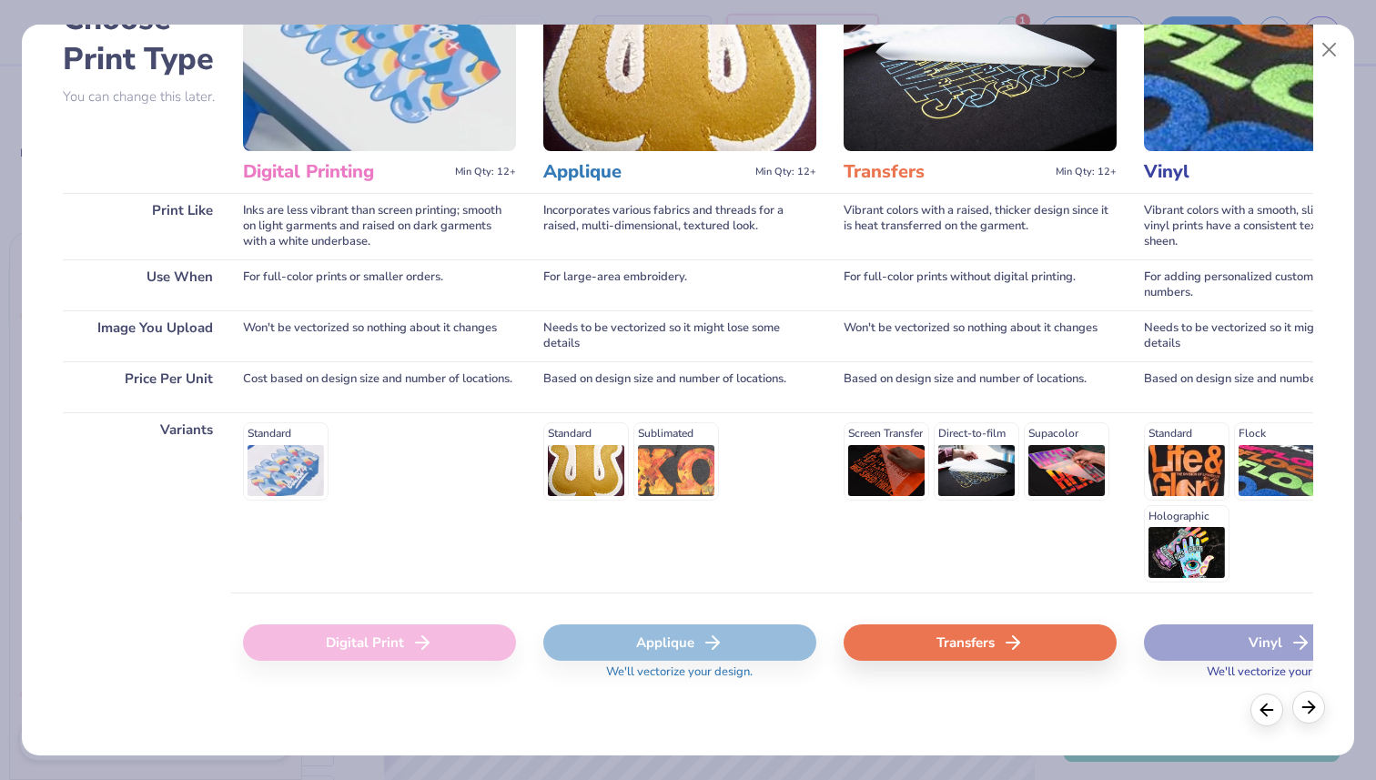
scroll to position [0, 625]
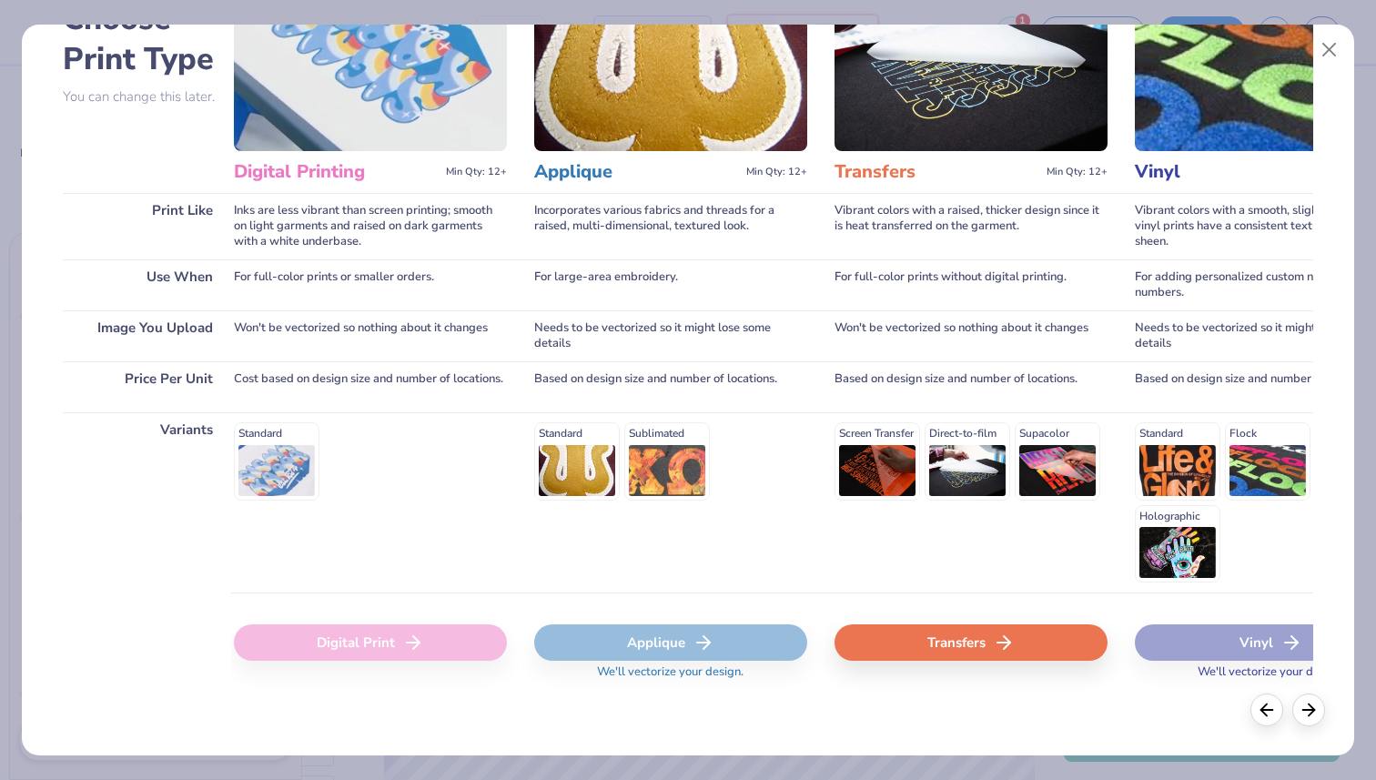
click at [1046, 652] on div "Transfers" at bounding box center [970, 642] width 273 height 36
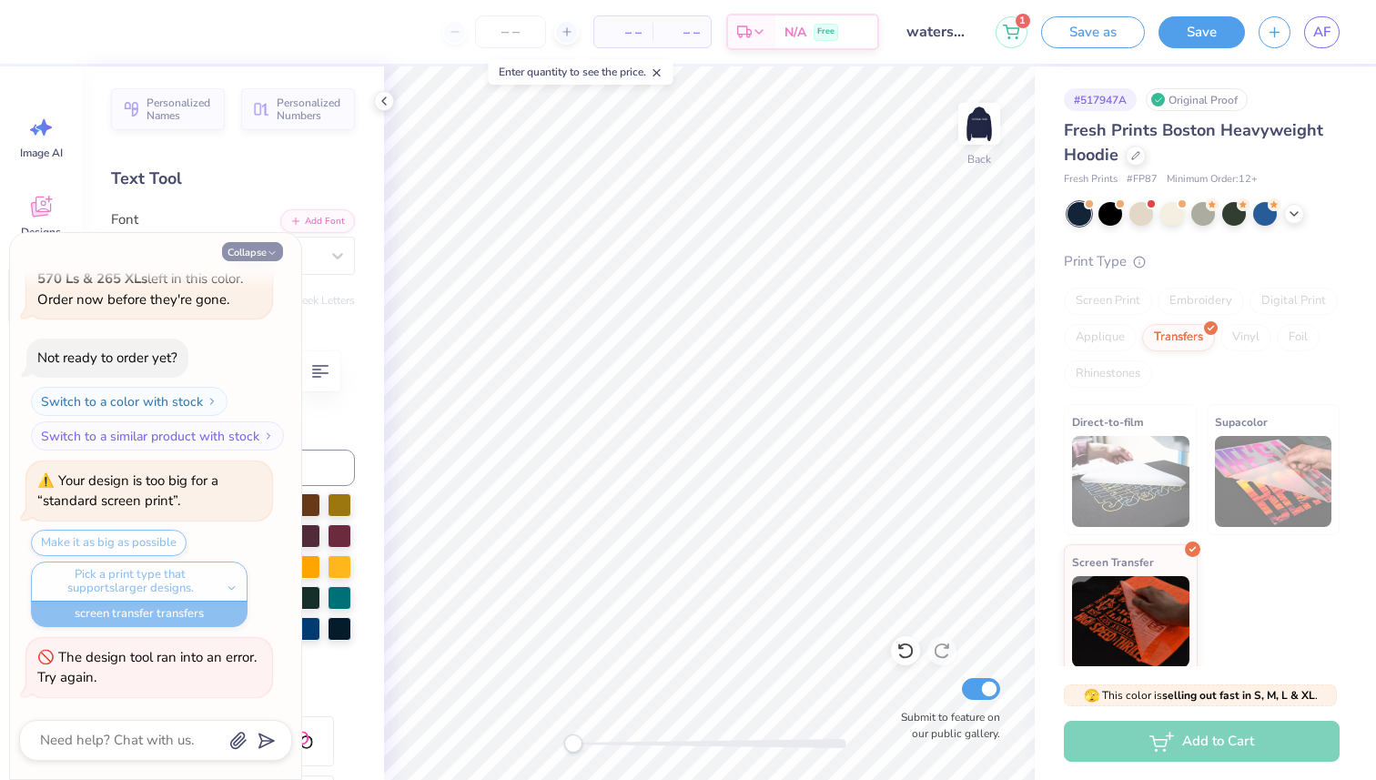
click at [251, 248] on button "Collapse" at bounding box center [252, 251] width 61 height 19
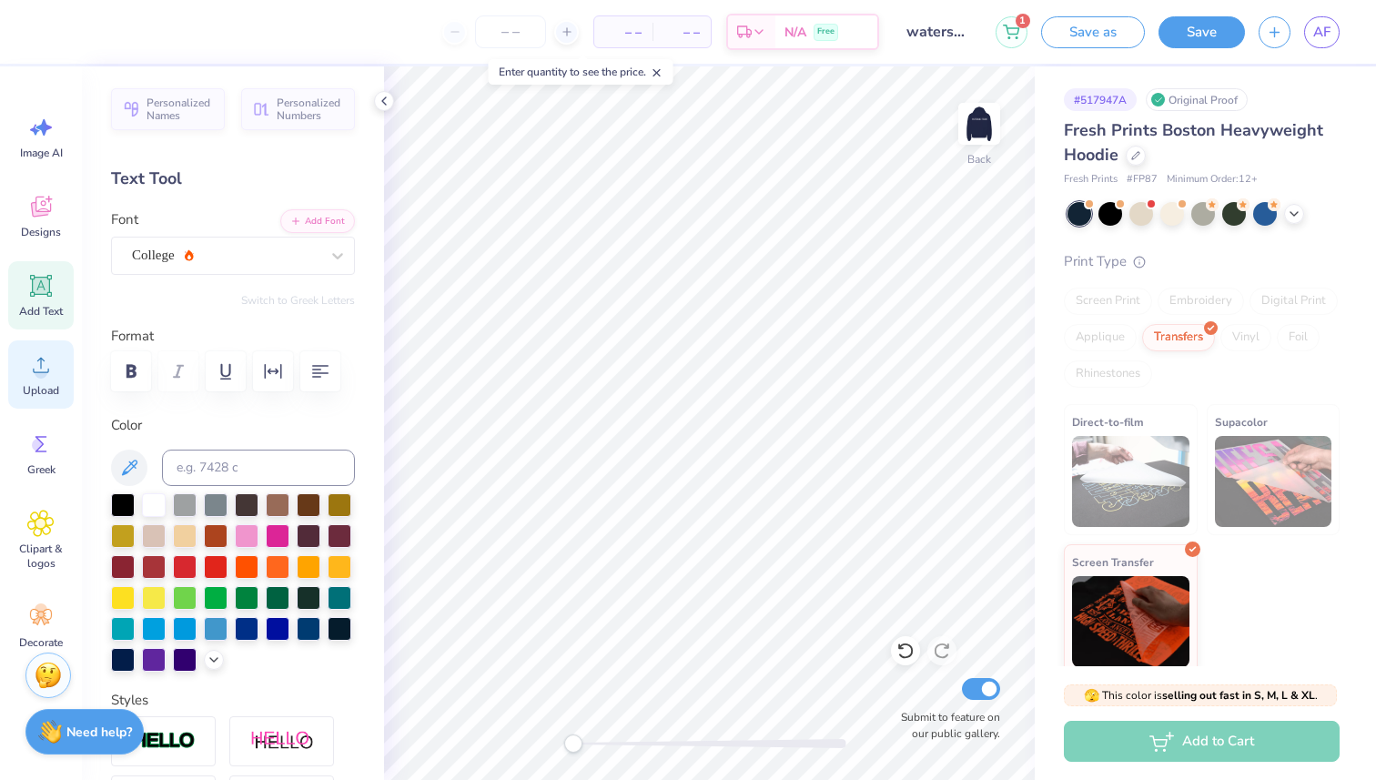
click at [51, 365] on icon at bounding box center [40, 364] width 27 height 27
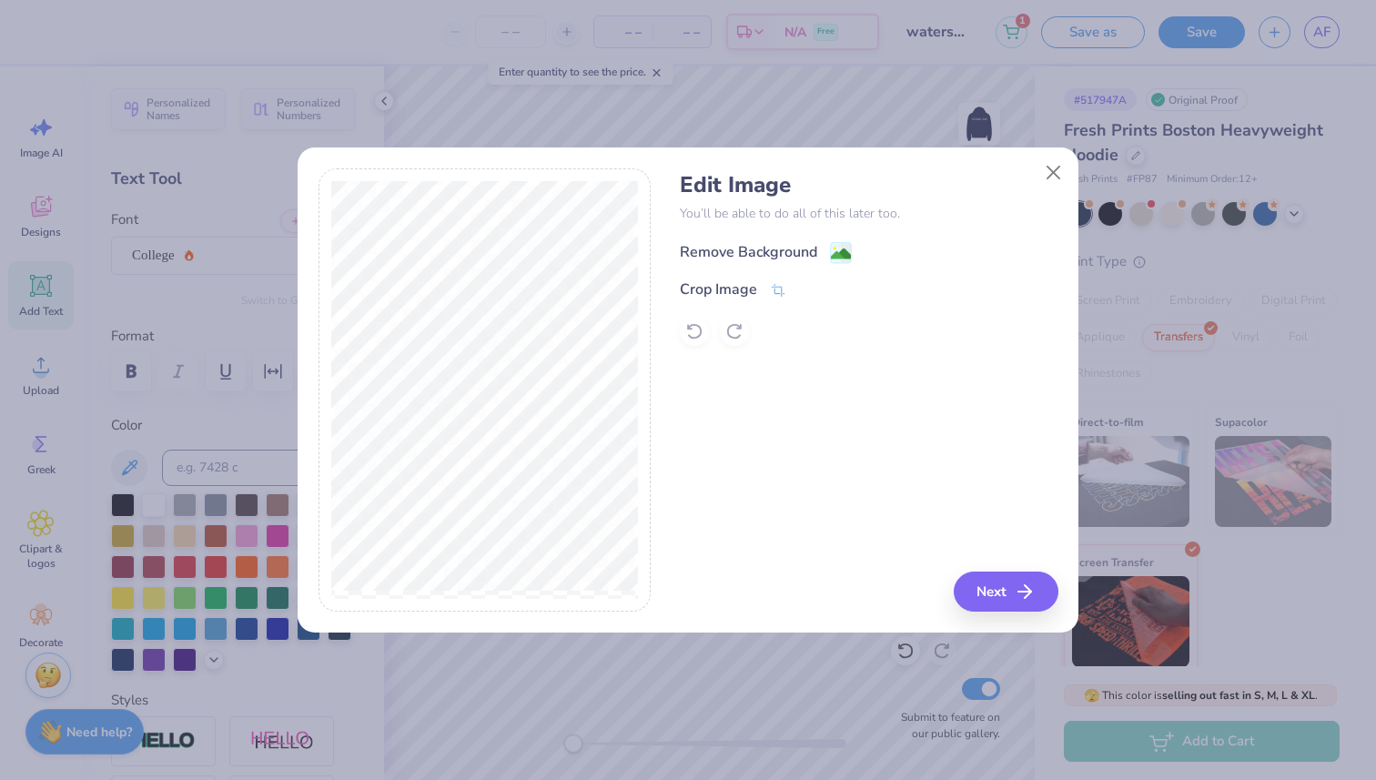
click at [731, 261] on div "Remove Background Crop Image" at bounding box center [869, 292] width 378 height 106
click at [730, 245] on div "Remove Background" at bounding box center [748, 252] width 137 height 22
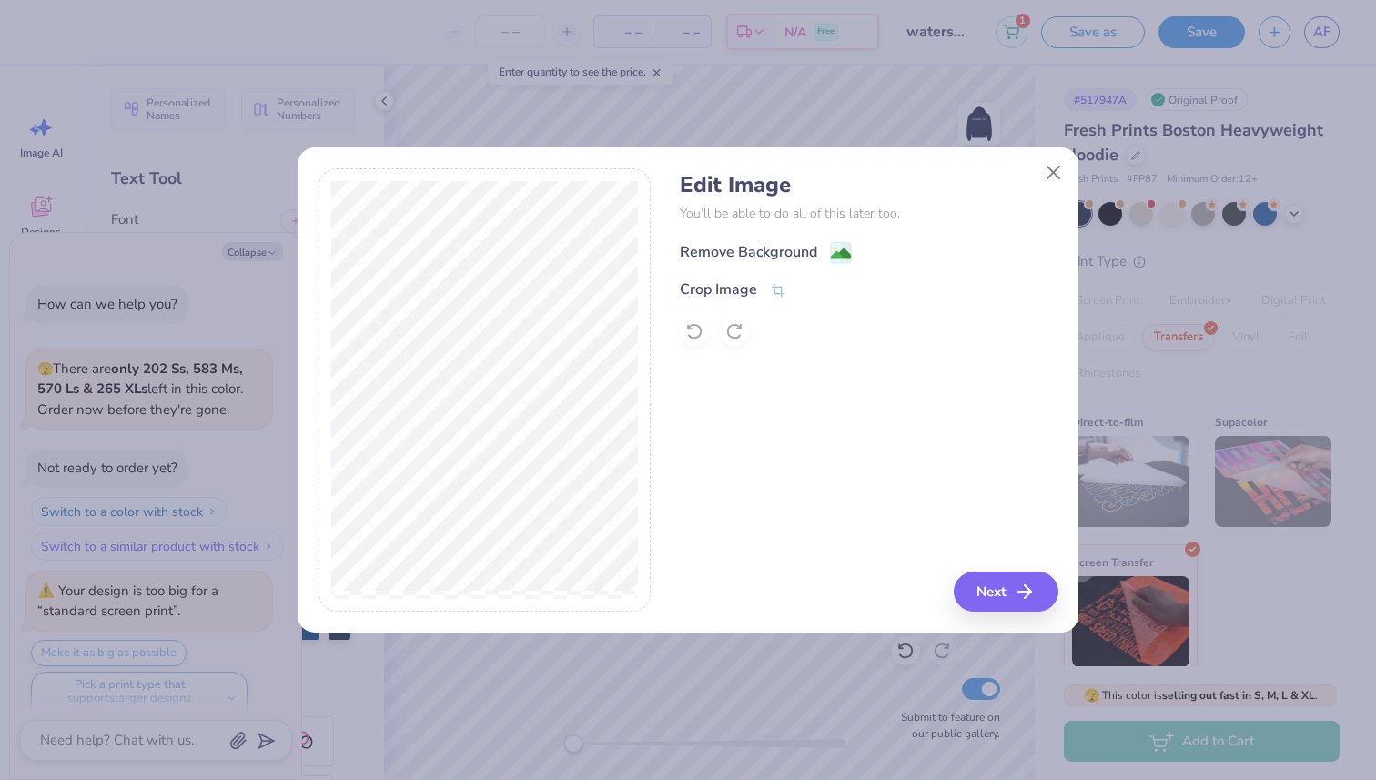
scroll to position [180, 0]
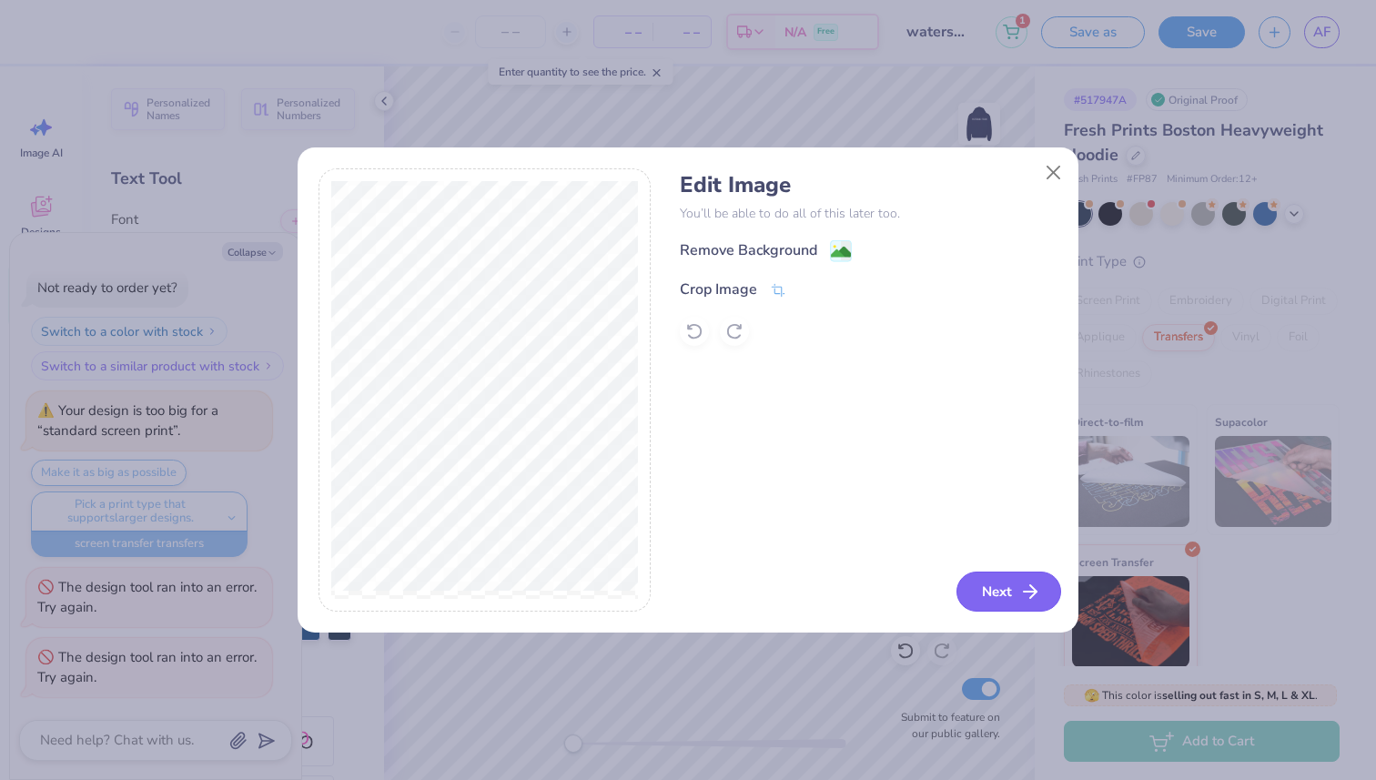
click at [1006, 590] on button "Next" at bounding box center [1008, 591] width 105 height 40
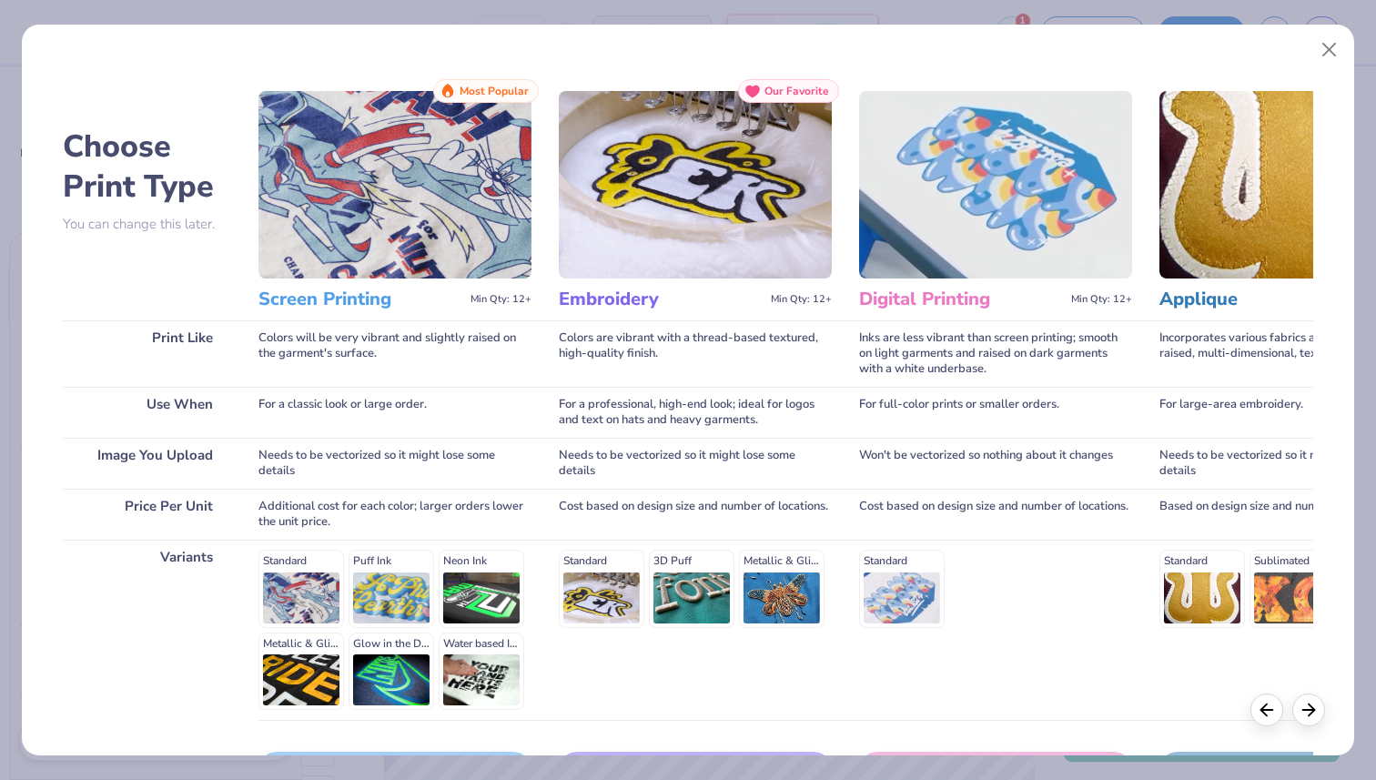
scroll to position [127, 0]
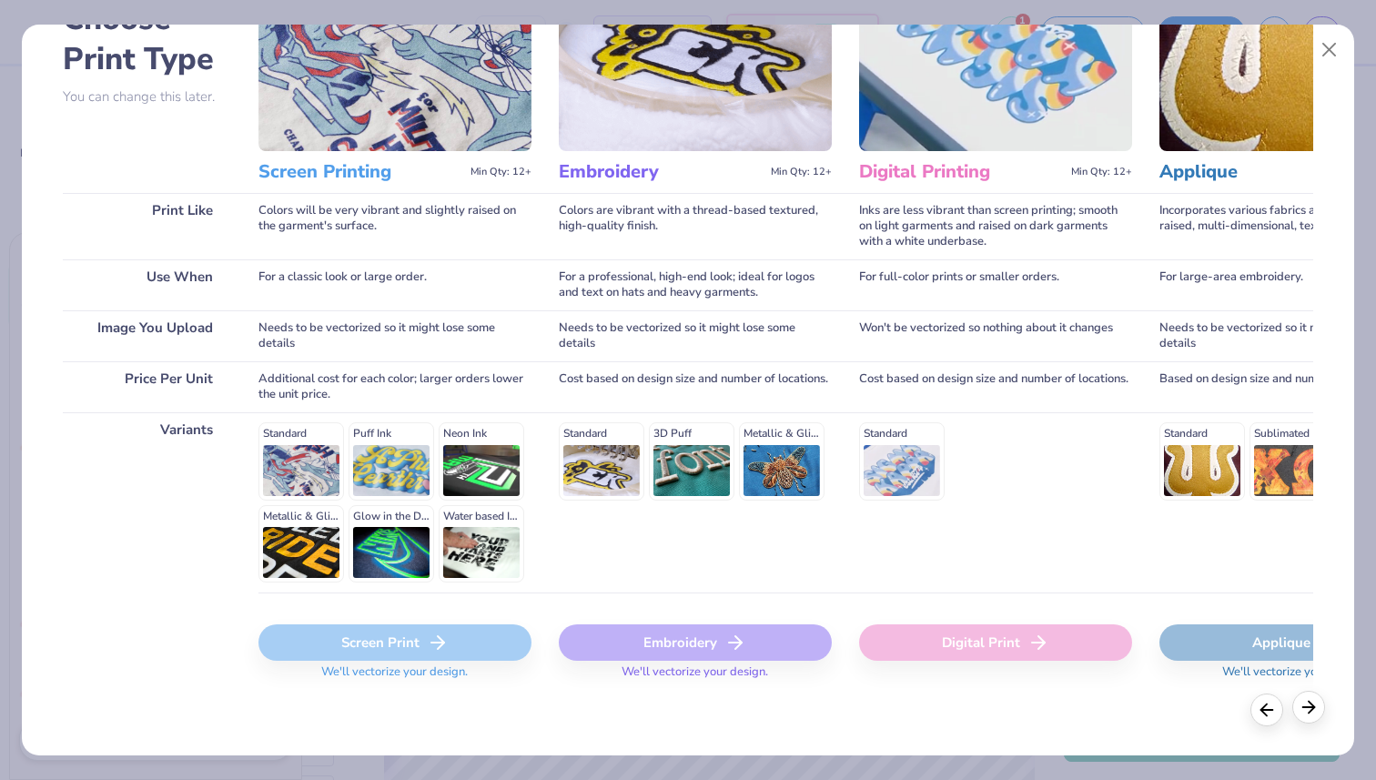
click at [1298, 697] on div at bounding box center [1308, 707] width 33 height 33
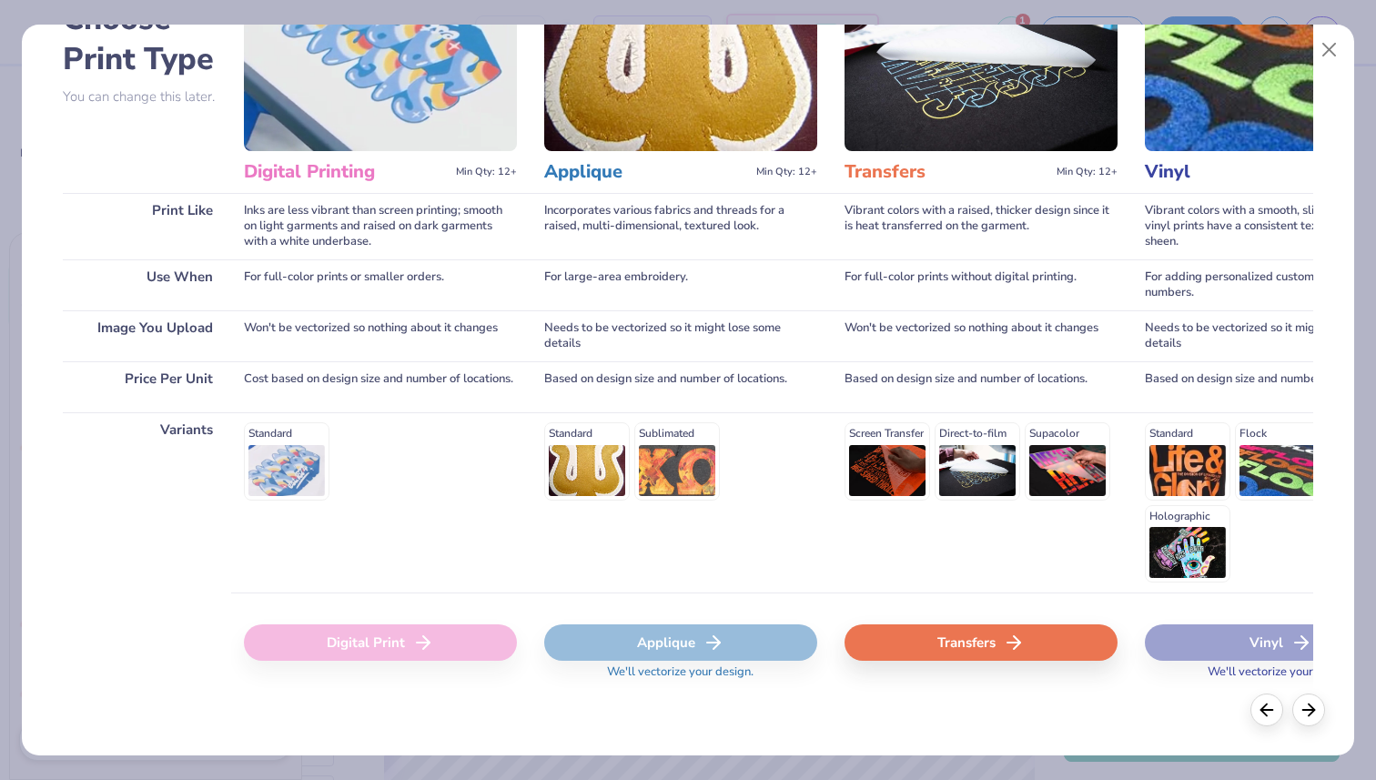
scroll to position [0, 625]
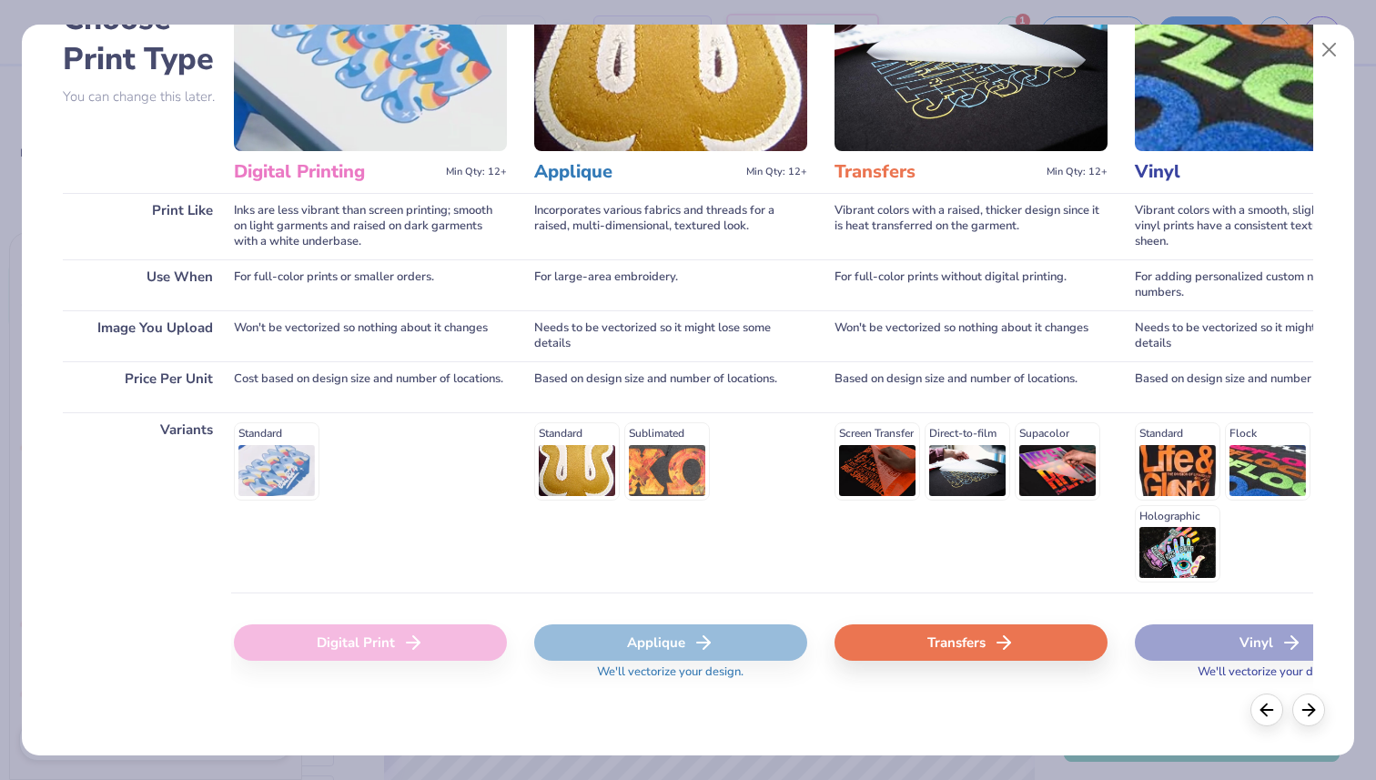
click at [1095, 635] on div "Transfers" at bounding box center [970, 642] width 273 height 36
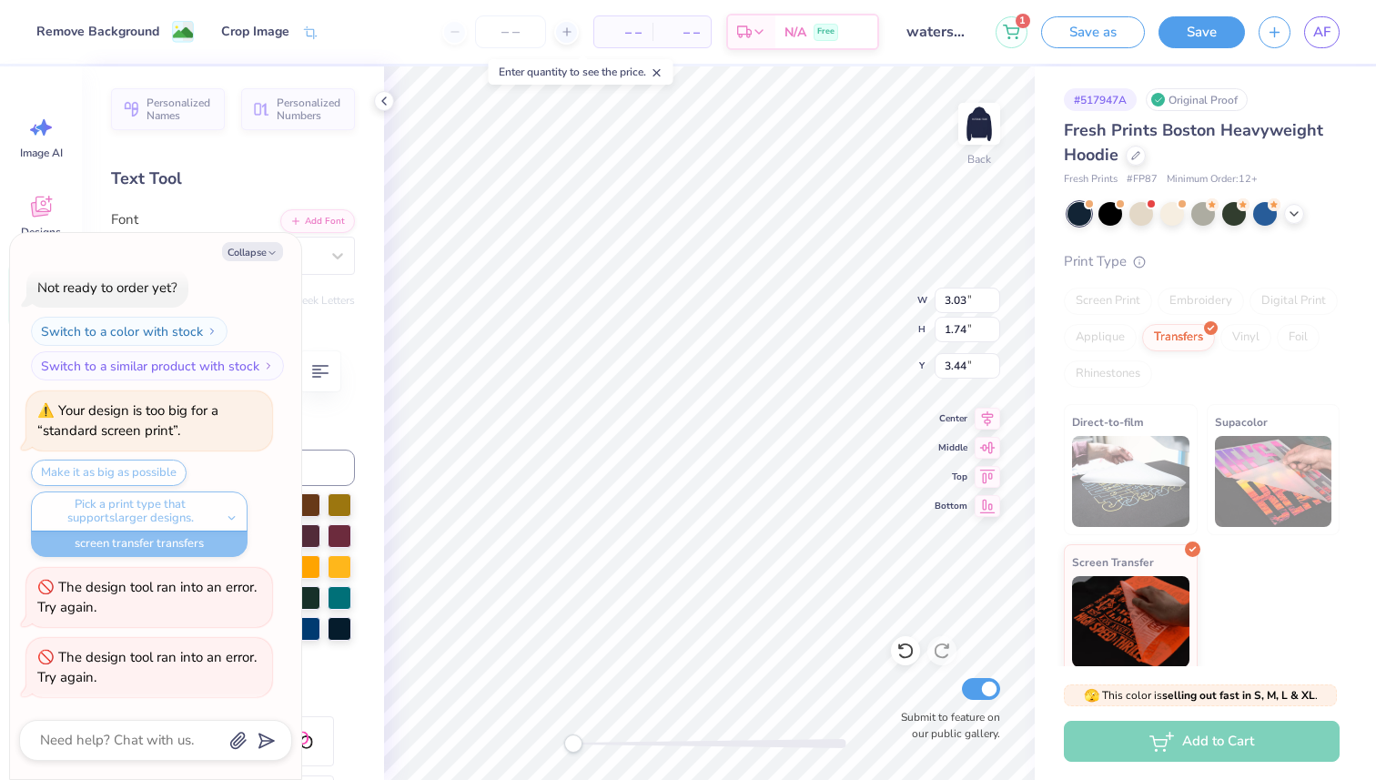
type textarea "x"
